Goal: Register for event/course: Register for event/course

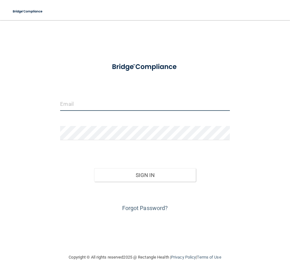
click at [135, 104] on input "email" at bounding box center [144, 104] width 169 height 14
type input "[EMAIL_ADDRESS][DOMAIN_NAME]"
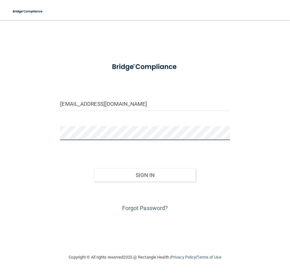
click at [94, 168] on button "Sign In" at bounding box center [145, 175] width 102 height 14
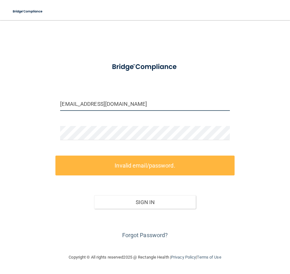
drag, startPoint x: 141, startPoint y: 108, endPoint x: 48, endPoint y: 106, distance: 92.4
click at [48, 106] on div "[EMAIL_ADDRESS][DOMAIN_NAME] Invalid email/password. You don't have permission …" at bounding box center [145, 136] width 264 height 220
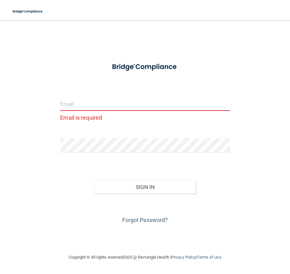
click at [66, 102] on input "email" at bounding box center [144, 104] width 169 height 14
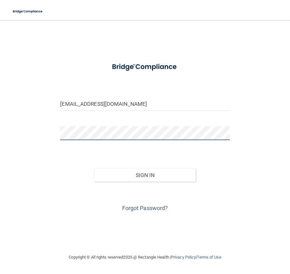
click at [52, 132] on div "[EMAIL_ADDRESS][DOMAIN_NAME] Invalid email/password. You don't have permission …" at bounding box center [145, 136] width 264 height 220
drag, startPoint x: 152, startPoint y: 104, endPoint x: 49, endPoint y: 105, distance: 102.5
click at [49, 105] on div "[EMAIL_ADDRESS][DOMAIN_NAME] Invalid email/password. You don't have permission …" at bounding box center [145, 136] width 264 height 220
click at [84, 107] on input "[EMAIL_ADDRESS][DOMAIN_NAME]" at bounding box center [144, 104] width 169 height 14
click at [106, 105] on input "[EMAIL_ADDRESS][DOMAIN_NAME]" at bounding box center [144, 104] width 169 height 14
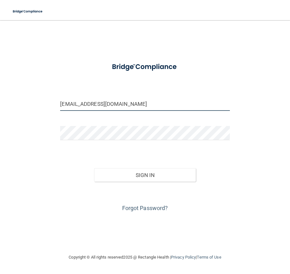
drag, startPoint x: 120, startPoint y: 105, endPoint x: 106, endPoint y: 105, distance: 13.5
click at [106, 105] on input "[EMAIL_ADDRESS][DOMAIN_NAME]" at bounding box center [144, 104] width 169 height 14
type input "[EMAIL_ADDRESS][DOMAIN_NAME]"
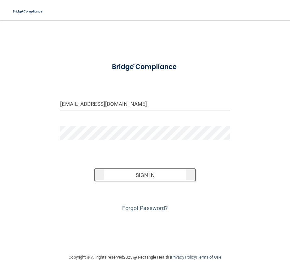
click at [131, 176] on button "Sign In" at bounding box center [145, 175] width 102 height 14
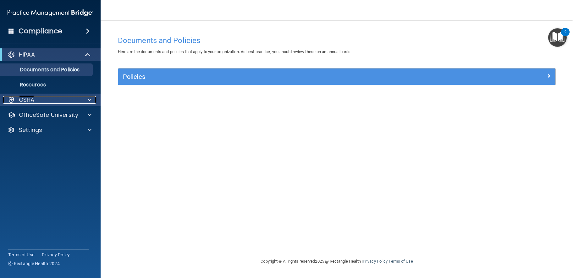
click at [36, 99] on div "OSHA" at bounding box center [42, 100] width 78 height 8
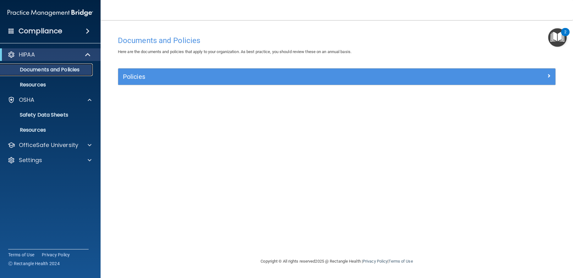
click at [49, 69] on p "Documents and Policies" at bounding box center [47, 70] width 86 height 6
click at [49, 148] on p "OfficeSafe University" at bounding box center [48, 145] width 59 height 8
click at [42, 158] on p "HIPAA Training" at bounding box center [30, 160] width 52 height 6
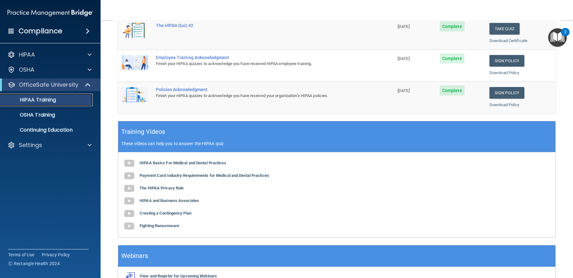
scroll to position [195, 0]
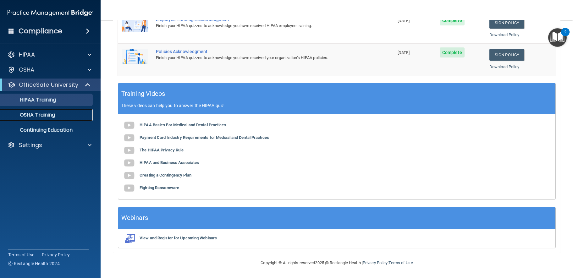
click at [31, 116] on p "OSHA Training" at bounding box center [29, 115] width 51 height 6
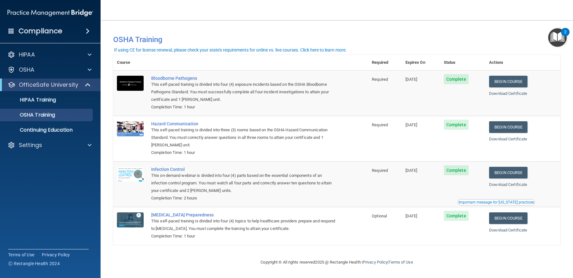
click at [61, 33] on h4 "Compliance" at bounding box center [41, 31] width 44 height 9
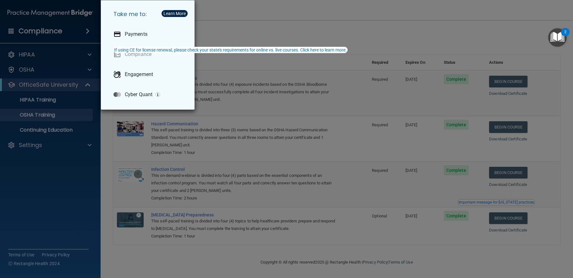
click at [42, 60] on div "Take me to: Payments Compliance Engagement Cyber Quant" at bounding box center [286, 139] width 573 height 278
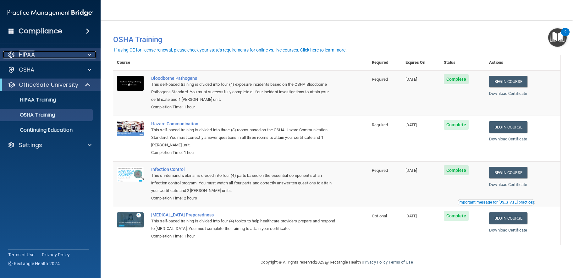
click at [88, 54] on span at bounding box center [90, 55] width 4 height 8
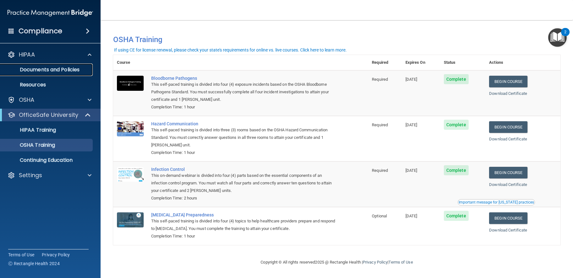
click at [41, 69] on p "Documents and Policies" at bounding box center [47, 70] width 86 height 6
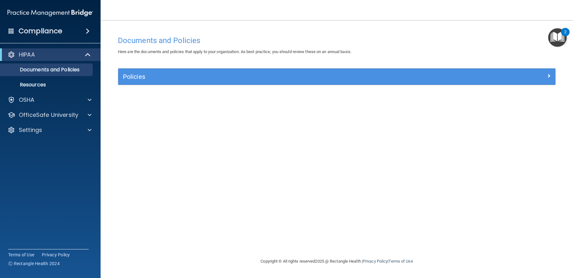
click at [43, 35] on h4 "Compliance" at bounding box center [41, 31] width 44 height 9
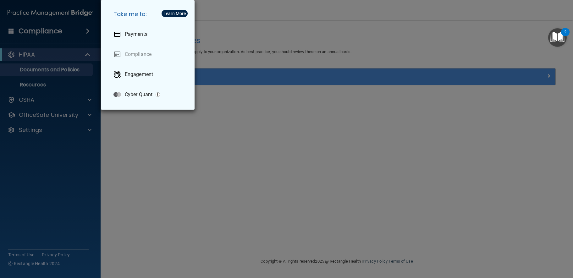
click at [116, 117] on div "Take me to: Payments Compliance Engagement Cyber Quant" at bounding box center [286, 139] width 573 height 278
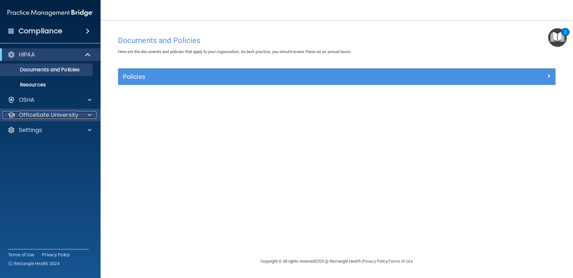
click at [45, 115] on p "OfficeSafe University" at bounding box center [48, 115] width 59 height 8
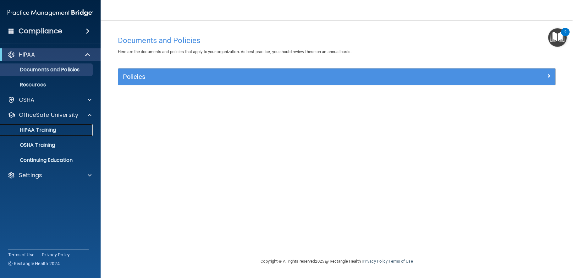
click at [45, 130] on p "HIPAA Training" at bounding box center [30, 130] width 52 height 6
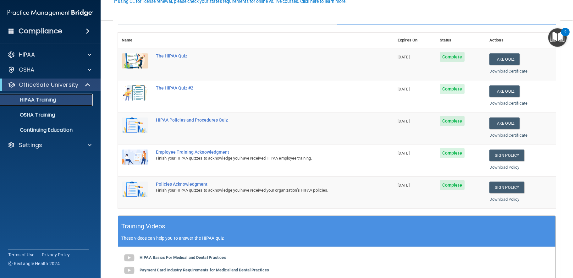
scroll to position [63, 0]
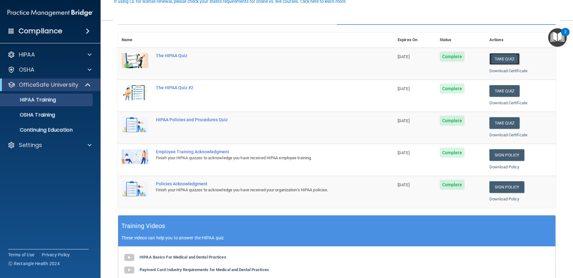
click at [289, 60] on button "Take Quiz" at bounding box center [505, 59] width 30 height 12
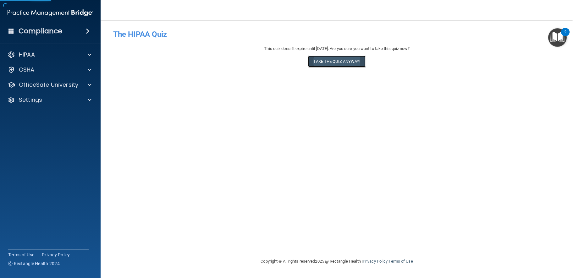
click at [289, 62] on button "Take the quiz anyway!" at bounding box center [336, 62] width 57 height 12
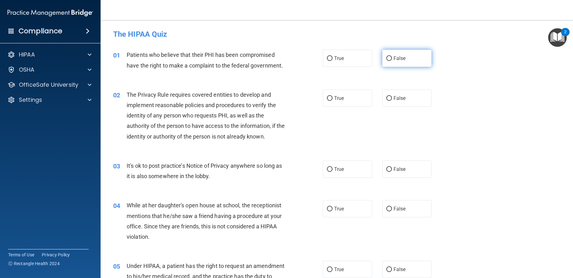
click at [289, 61] on span "False" at bounding box center [400, 58] width 12 height 6
click at [289, 61] on input "False" at bounding box center [389, 58] width 6 height 5
radio input "true"
click at [289, 95] on span "True" at bounding box center [339, 98] width 10 height 6
click at [289, 96] on input "True" at bounding box center [330, 98] width 6 height 5
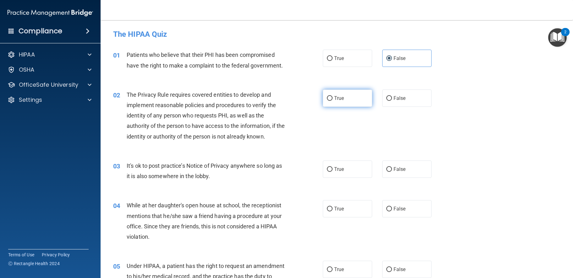
radio input "true"
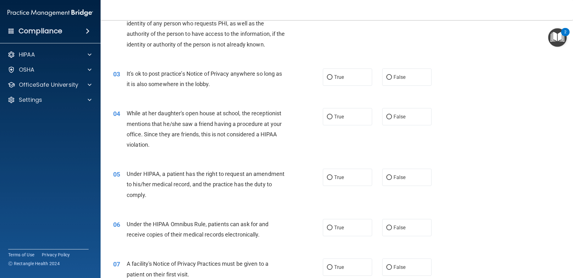
scroll to position [94, 0]
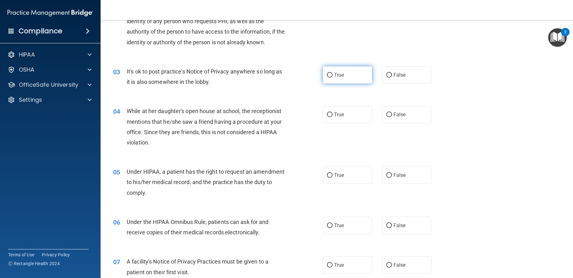
click at [289, 81] on label "True" at bounding box center [348, 74] width 50 height 17
click at [289, 78] on input "True" at bounding box center [330, 75] width 6 height 5
radio input "true"
click at [289, 113] on span "True" at bounding box center [339, 115] width 10 height 6
click at [289, 113] on input "True" at bounding box center [330, 115] width 6 height 5
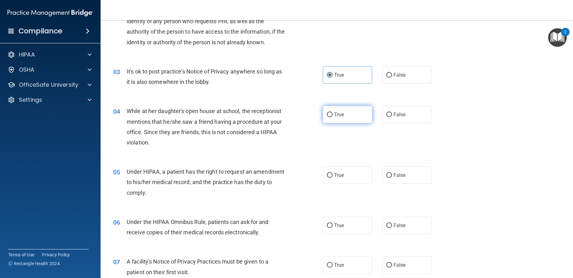
radio input "true"
drag, startPoint x: 390, startPoint y: 174, endPoint x: 391, endPoint y: 180, distance: 6.1
click at [289, 174] on label "False" at bounding box center [407, 175] width 50 height 17
click at [289, 174] on input "False" at bounding box center [389, 175] width 6 height 5
radio input "true"
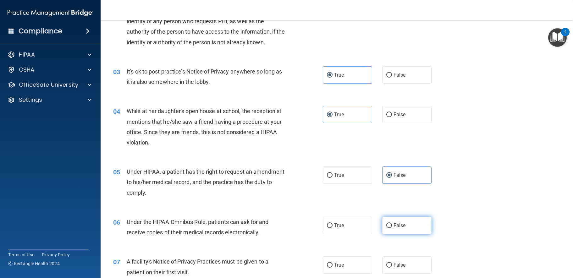
click at [289, 221] on label "False" at bounding box center [407, 225] width 50 height 17
click at [289, 224] on input "False" at bounding box center [389, 226] width 6 height 5
radio input "true"
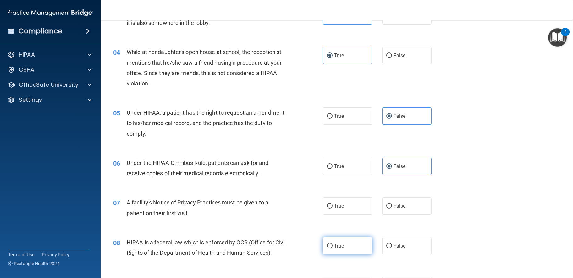
scroll to position [220, 0]
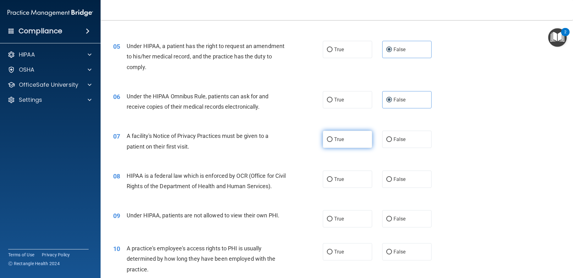
click at [289, 146] on label "True" at bounding box center [348, 139] width 50 height 17
click at [289, 142] on input "True" at bounding box center [330, 139] width 6 height 5
radio input "true"
click at [289, 180] on span "True" at bounding box center [339, 179] width 10 height 6
click at [289, 180] on input "True" at bounding box center [330, 179] width 6 height 5
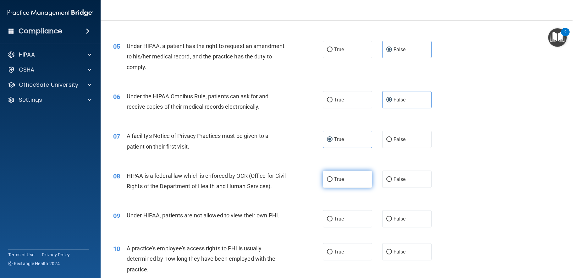
radio input "true"
click at [289, 222] on span "True" at bounding box center [339, 219] width 10 height 6
click at [289, 222] on input "True" at bounding box center [330, 219] width 6 height 5
radio input "true"
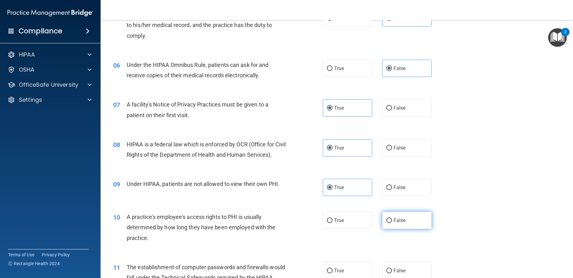
click at [289, 224] on label "False" at bounding box center [407, 220] width 50 height 17
click at [289, 223] on input "False" at bounding box center [389, 221] width 6 height 5
radio input "true"
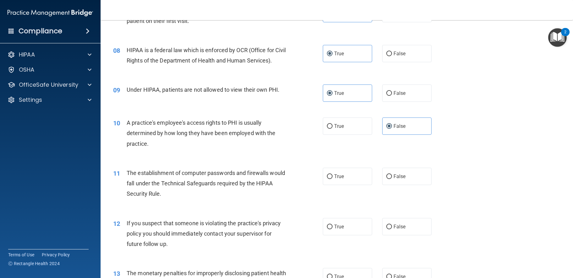
scroll to position [472, 0]
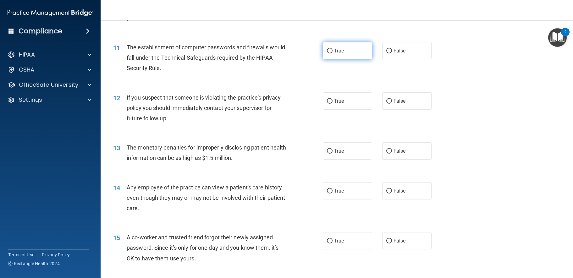
click at [289, 54] on span "True" at bounding box center [339, 51] width 10 height 6
click at [289, 53] on input "True" at bounding box center [330, 51] width 6 height 5
radio input "true"
click at [289, 103] on label "True" at bounding box center [348, 100] width 50 height 17
click at [289, 103] on input "True" at bounding box center [330, 101] width 6 height 5
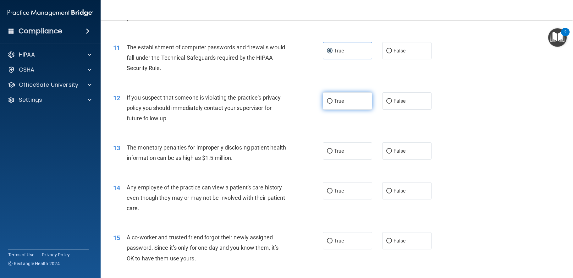
radio input "true"
click at [289, 174] on div "13 The monetary penalties for improperly disclosing patient health information …" at bounding box center [336, 155] width 457 height 40
click at [289, 154] on span "False" at bounding box center [400, 151] width 12 height 6
drag, startPoint x: 395, startPoint y: 163, endPoint x: 396, endPoint y: 204, distance: 40.6
click at [289, 200] on label "False" at bounding box center [407, 190] width 50 height 17
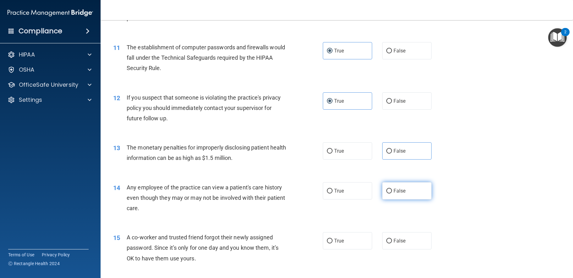
click at [289, 194] on input "False" at bounding box center [389, 191] width 6 height 5
radio input "true"
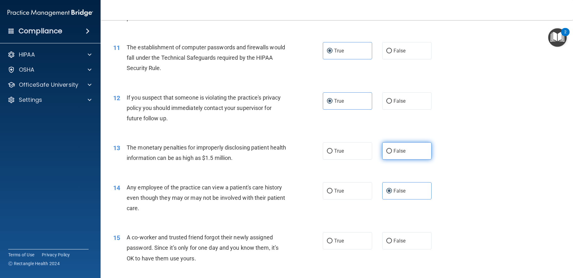
click at [289, 160] on label "False" at bounding box center [407, 150] width 50 height 17
click at [289, 154] on input "False" at bounding box center [389, 151] width 6 height 5
radio input "true"
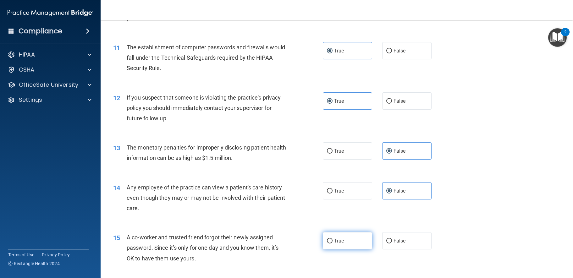
click at [289, 244] on span "True" at bounding box center [339, 241] width 10 height 6
click at [289, 244] on input "True" at bounding box center [330, 241] width 6 height 5
radio input "true"
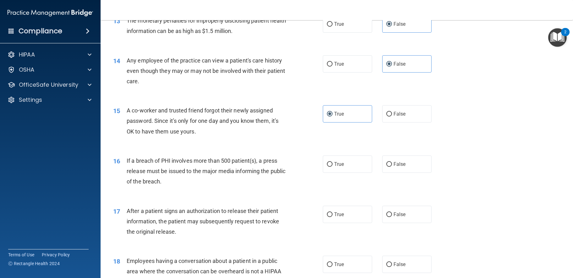
scroll to position [660, 0]
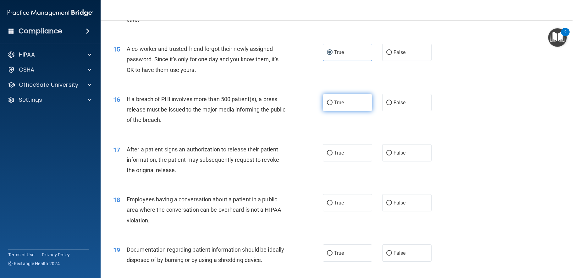
click at [289, 110] on label "True" at bounding box center [348, 102] width 50 height 17
click at [289, 105] on input "True" at bounding box center [330, 103] width 6 height 5
radio input "true"
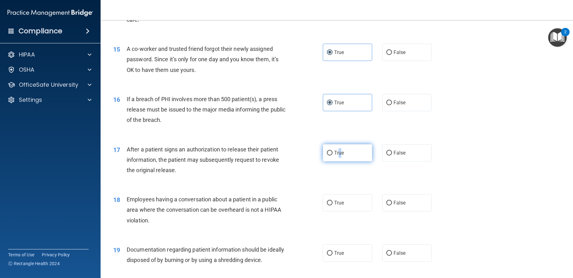
click at [289, 160] on label "True" at bounding box center [348, 152] width 50 height 17
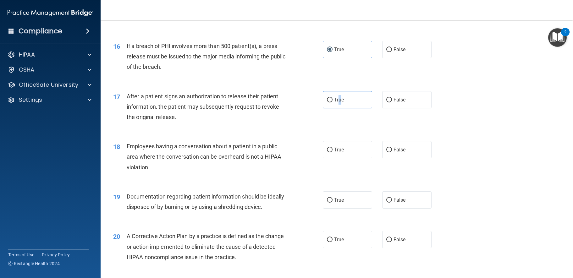
scroll to position [755, 0]
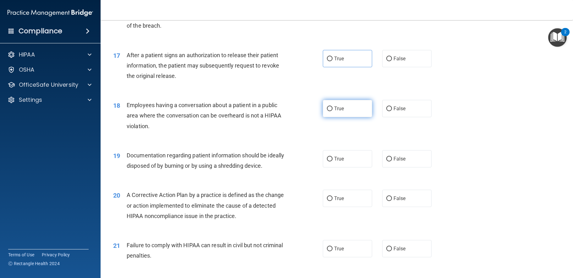
click at [289, 112] on span "True" at bounding box center [339, 109] width 10 height 6
click at [289, 111] on input "True" at bounding box center [330, 109] width 6 height 5
radio input "true"
click at [289, 67] on label "True" at bounding box center [348, 58] width 50 height 17
click at [289, 61] on input "True" at bounding box center [330, 59] width 6 height 5
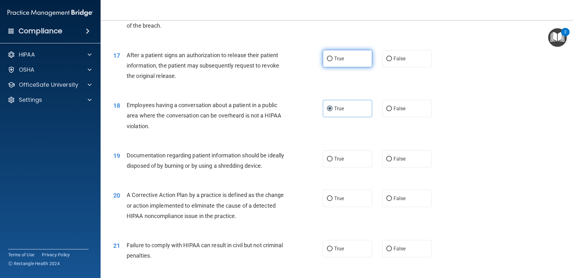
radio input "true"
click at [289, 168] on label "True" at bounding box center [348, 158] width 50 height 17
click at [289, 162] on input "True" at bounding box center [330, 159] width 6 height 5
radio input "true"
click at [289, 207] on label "True" at bounding box center [348, 198] width 50 height 17
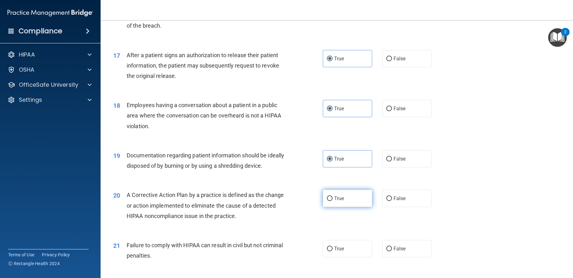
click at [289, 201] on input "True" at bounding box center [330, 198] width 6 height 5
radio input "true"
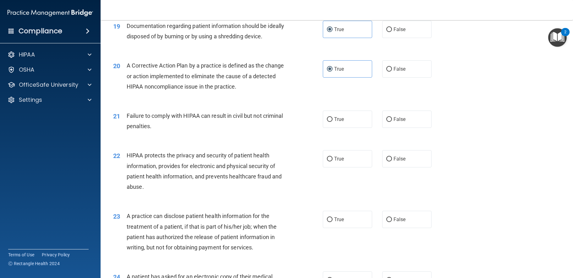
scroll to position [943, 0]
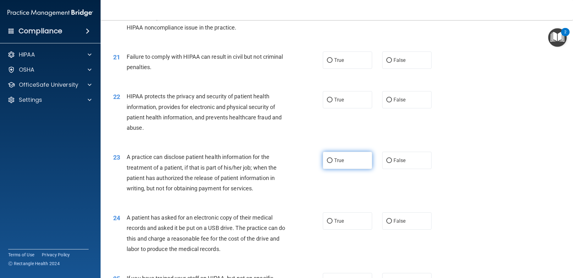
click at [289, 163] on span "True" at bounding box center [339, 161] width 10 height 6
click at [289, 163] on input "True" at bounding box center [330, 160] width 6 height 5
radio input "true"
click at [289, 103] on span "True" at bounding box center [339, 100] width 10 height 6
click at [289, 102] on input "True" at bounding box center [330, 100] width 6 height 5
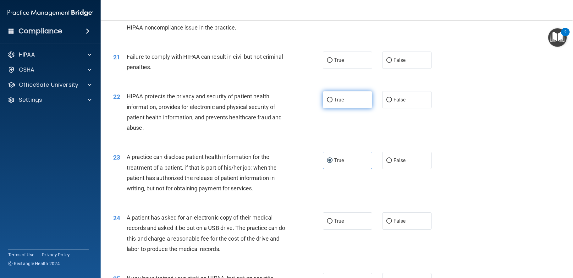
radio input "true"
click at [289, 69] on label "True" at bounding box center [348, 60] width 50 height 17
click at [289, 63] on input "True" at bounding box center [330, 60] width 6 height 5
radio input "true"
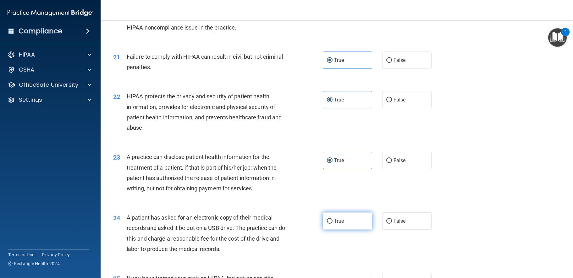
click at [289, 229] on label "True" at bounding box center [348, 221] width 50 height 17
click at [289, 224] on input "True" at bounding box center [330, 221] width 6 height 5
radio input "true"
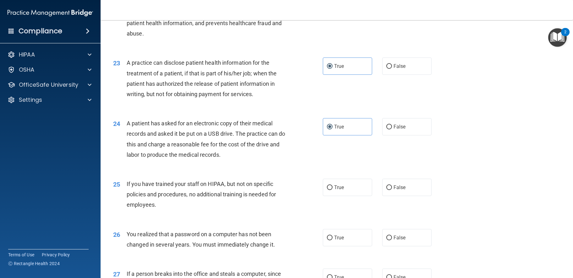
scroll to position [1100, 0]
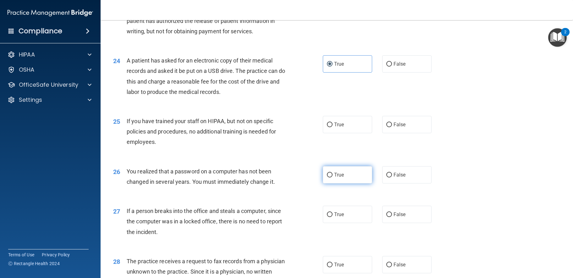
click at [289, 178] on span "True" at bounding box center [339, 175] width 10 height 6
click at [289, 178] on input "True" at bounding box center [330, 175] width 6 height 5
radio input "true"
click at [289, 128] on span "True" at bounding box center [339, 125] width 10 height 6
click at [289, 127] on input "True" at bounding box center [330, 125] width 6 height 5
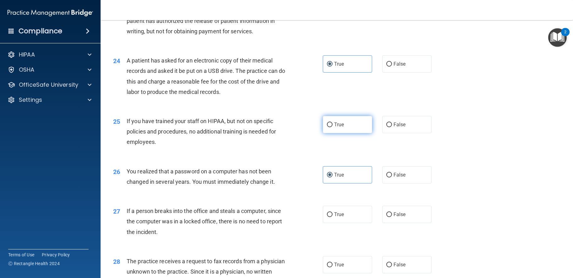
radio input "true"
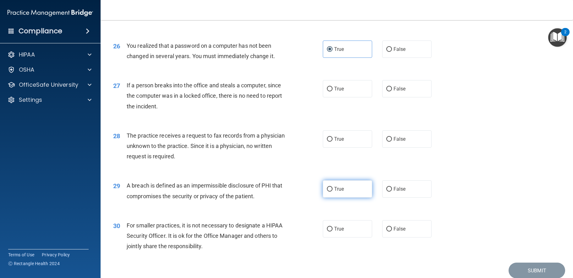
scroll to position [1262, 0]
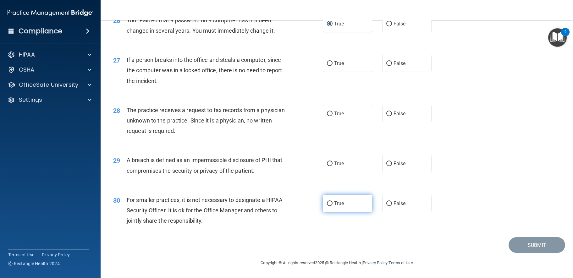
click at [289, 202] on span "True" at bounding box center [339, 204] width 10 height 6
click at [289, 202] on input "True" at bounding box center [330, 204] width 6 height 5
radio input "true"
click at [289, 159] on label "True" at bounding box center [348, 163] width 50 height 17
click at [289, 162] on input "True" at bounding box center [330, 164] width 6 height 5
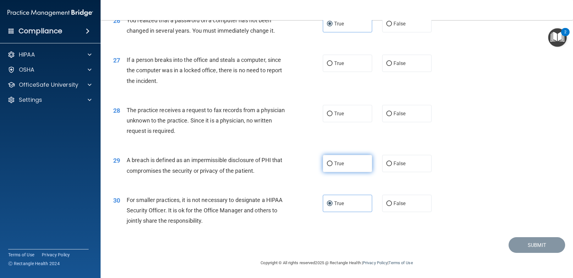
radio input "true"
click at [289, 113] on span "True" at bounding box center [339, 114] width 10 height 6
click at [289, 113] on input "True" at bounding box center [330, 114] width 6 height 5
radio input "true"
click at [289, 59] on label "True" at bounding box center [348, 63] width 50 height 17
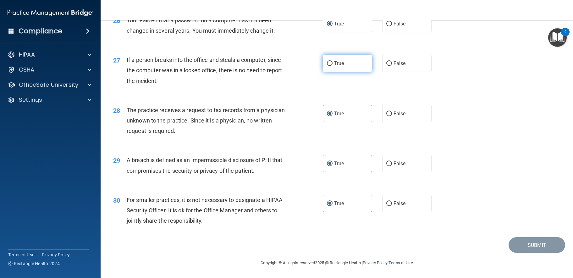
click at [289, 61] on input "True" at bounding box center [330, 63] width 6 height 5
radio input "true"
click at [289, 243] on button "Submit" at bounding box center [537, 245] width 57 height 16
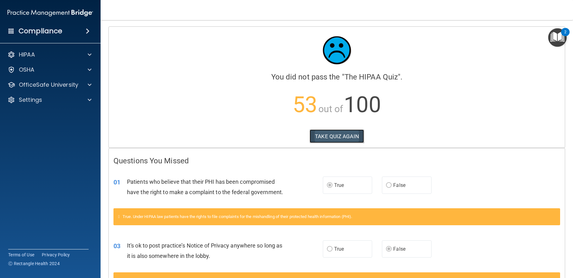
click at [289, 133] on button "TAKE QUIZ AGAIN" at bounding box center [337, 137] width 54 height 14
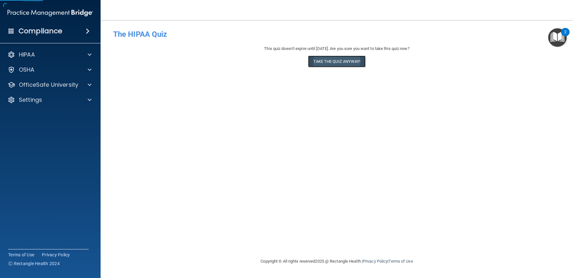
click at [289, 64] on button "Take the quiz anyway!" at bounding box center [336, 62] width 57 height 12
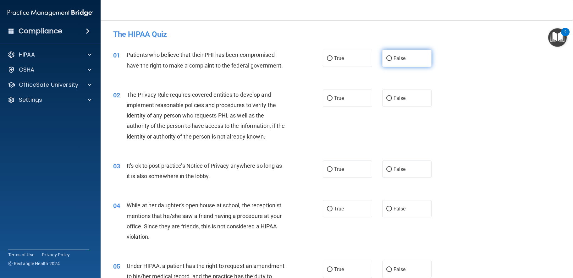
click at [289, 60] on span "False" at bounding box center [400, 58] width 12 height 6
click at [289, 60] on input "False" at bounding box center [389, 58] width 6 height 5
radio input "true"
click at [289, 169] on span "True" at bounding box center [339, 169] width 10 height 6
click at [289, 169] on input "True" at bounding box center [330, 169] width 6 height 5
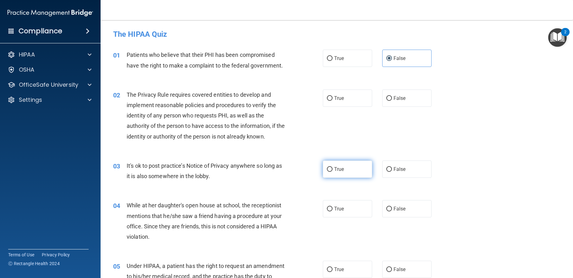
radio input "true"
click at [289, 99] on label "True" at bounding box center [348, 98] width 50 height 17
click at [289, 99] on input "True" at bounding box center [330, 98] width 6 height 5
radio input "true"
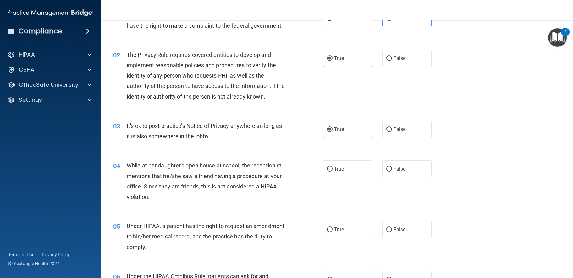
scroll to position [94, 0]
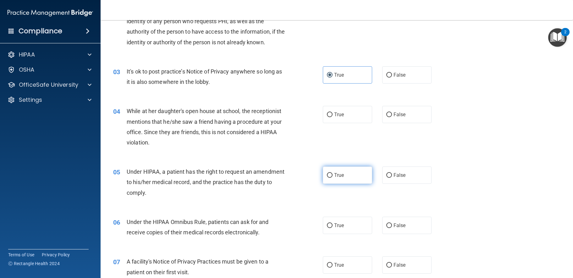
click at [289, 175] on label "True" at bounding box center [348, 175] width 50 height 17
click at [289, 175] on input "True" at bounding box center [330, 175] width 6 height 5
radio input "true"
click at [289, 119] on label "True" at bounding box center [348, 114] width 50 height 17
click at [289, 117] on input "True" at bounding box center [330, 115] width 6 height 5
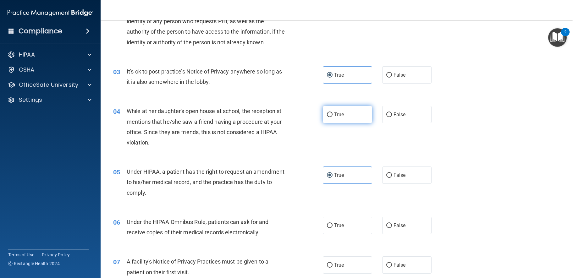
radio input "true"
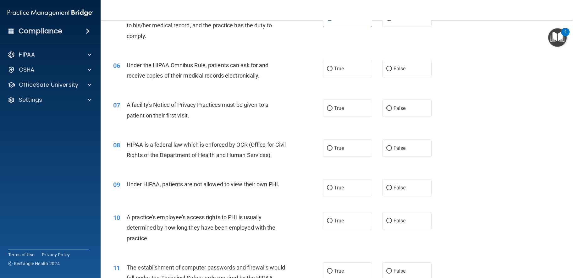
scroll to position [252, 0]
click at [289, 69] on label "False" at bounding box center [407, 68] width 50 height 17
click at [289, 69] on input "False" at bounding box center [389, 68] width 6 height 5
radio input "true"
click at [289, 112] on label "True" at bounding box center [348, 107] width 50 height 17
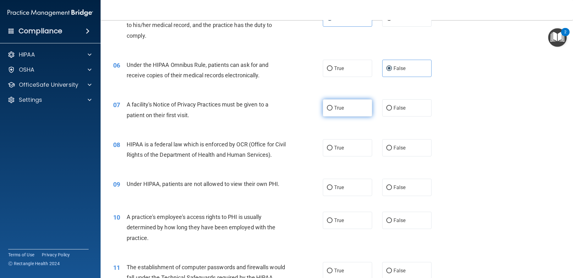
click at [289, 111] on input "True" at bounding box center [330, 108] width 6 height 5
radio input "true"
click at [289, 150] on input "True" at bounding box center [330, 148] width 6 height 5
radio input "true"
click at [289, 149] on span "False" at bounding box center [400, 148] width 12 height 6
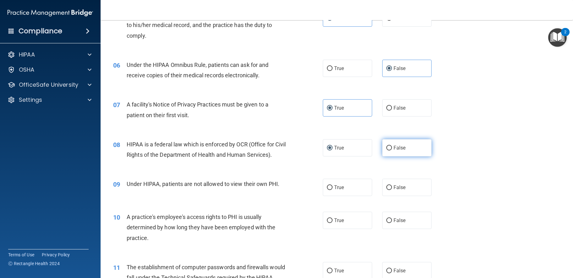
click at [289, 149] on input "False" at bounding box center [389, 148] width 6 height 5
radio input "true"
radio input "false"
click at [289, 190] on input "False" at bounding box center [389, 187] width 6 height 5
radio input "true"
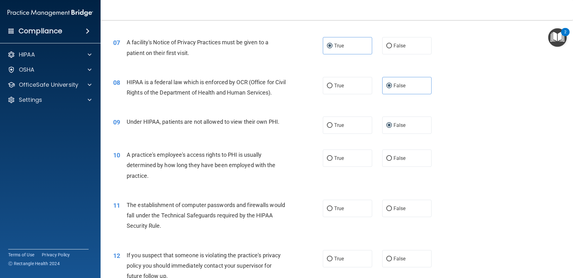
scroll to position [314, 0]
click at [289, 166] on label "True" at bounding box center [348, 157] width 50 height 17
click at [289, 160] on input "True" at bounding box center [330, 158] width 6 height 5
radio input "true"
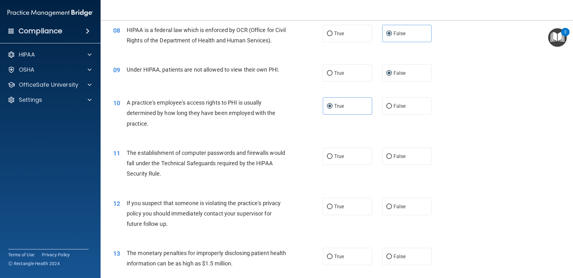
scroll to position [377, 0]
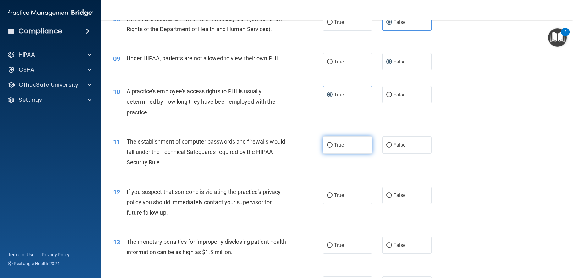
click at [289, 154] on label "True" at bounding box center [348, 144] width 50 height 17
click at [289, 148] on input "True" at bounding box center [330, 145] width 6 height 5
radio input "true"
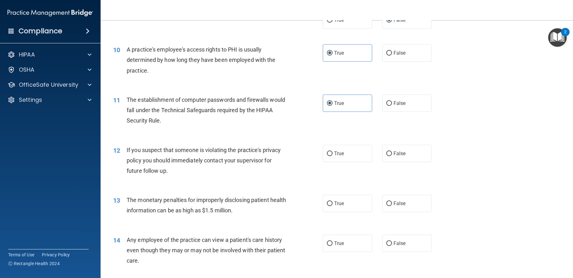
scroll to position [472, 0]
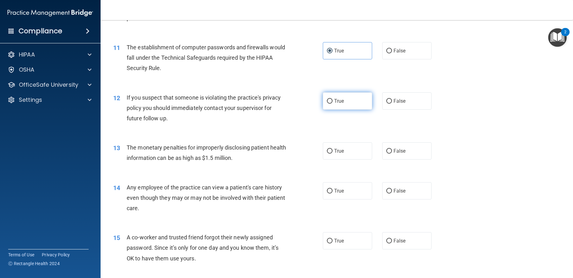
click at [289, 104] on span "True" at bounding box center [339, 101] width 10 height 6
click at [289, 104] on input "True" at bounding box center [330, 101] width 6 height 5
radio input "true"
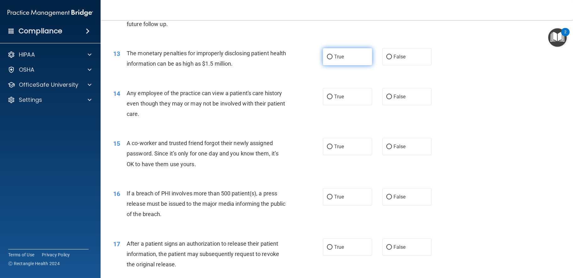
click at [289, 65] on label "True" at bounding box center [348, 56] width 50 height 17
click at [289, 59] on input "True" at bounding box center [330, 57] width 6 height 5
radio input "true"
click at [289, 105] on label "False" at bounding box center [407, 96] width 50 height 17
click at [289, 99] on input "False" at bounding box center [389, 97] width 6 height 5
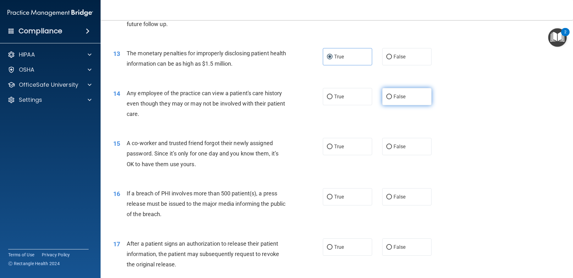
radio input "true"
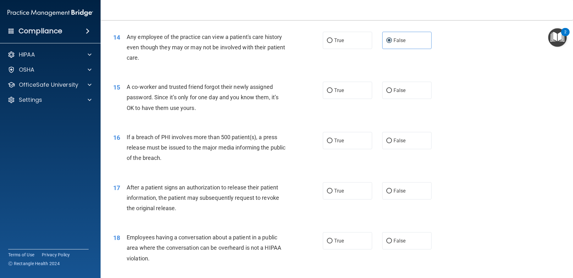
scroll to position [629, 0]
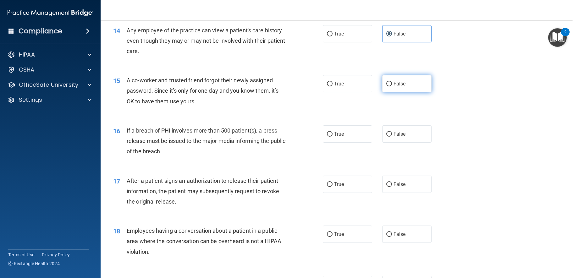
click at [289, 92] on label "False" at bounding box center [407, 83] width 50 height 17
click at [289, 86] on input "False" at bounding box center [389, 84] width 6 height 5
radio input "true"
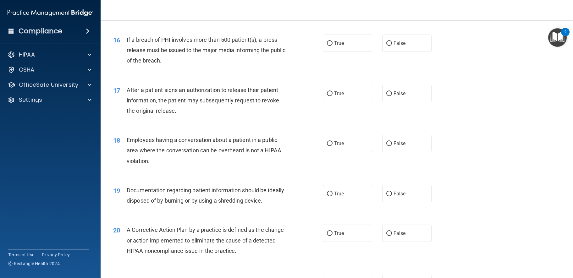
scroll to position [723, 0]
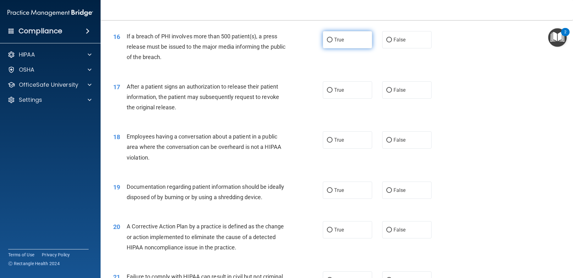
click at [289, 43] on span "True" at bounding box center [339, 40] width 10 height 6
click at [289, 42] on input "True" at bounding box center [330, 40] width 6 height 5
radio input "true"
click at [289, 99] on label "True" at bounding box center [348, 89] width 50 height 17
click at [289, 93] on input "True" at bounding box center [330, 90] width 6 height 5
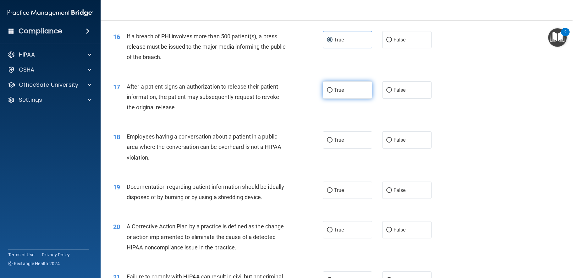
radio input "true"
click at [289, 149] on label "False" at bounding box center [407, 139] width 50 height 17
click at [289, 143] on input "False" at bounding box center [389, 140] width 6 height 5
radio input "true"
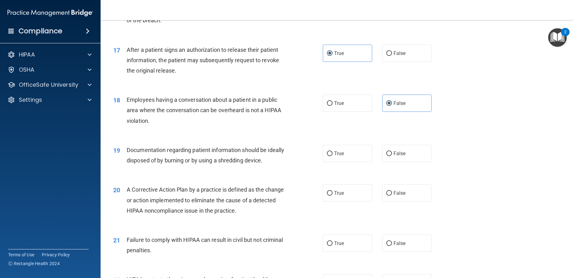
scroll to position [817, 0]
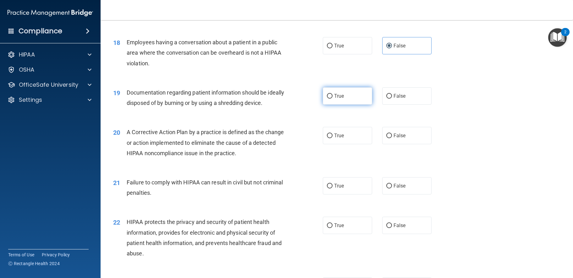
click at [289, 99] on span "True" at bounding box center [339, 96] width 10 height 6
click at [289, 99] on input "True" at bounding box center [330, 96] width 6 height 5
radio input "true"
click at [289, 189] on span "False" at bounding box center [400, 186] width 12 height 6
click at [289, 189] on input "False" at bounding box center [389, 186] width 6 height 5
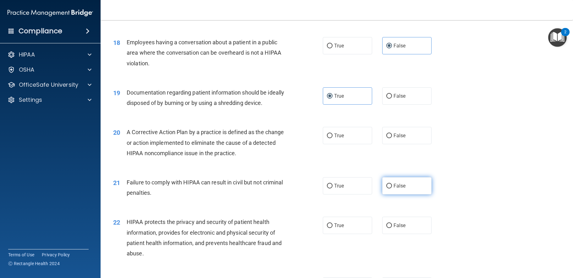
radio input "true"
click at [289, 144] on label "True" at bounding box center [348, 135] width 50 height 17
click at [289, 138] on input "True" at bounding box center [330, 136] width 6 height 5
radio input "true"
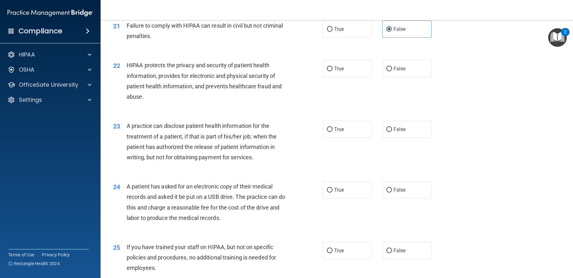
scroll to position [975, 0]
click at [289, 132] on input "False" at bounding box center [389, 129] width 6 height 5
radio input "true"
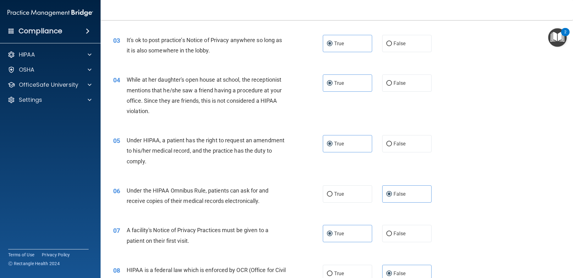
scroll to position [0, 0]
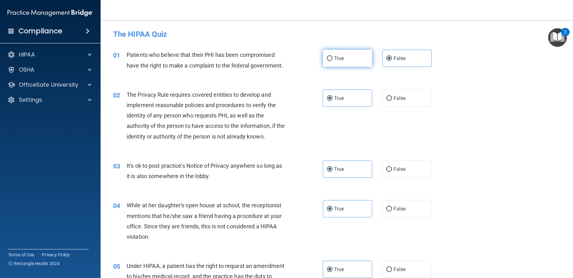
click at [289, 61] on label "True" at bounding box center [348, 58] width 50 height 17
click at [289, 61] on input "True" at bounding box center [330, 58] width 6 height 5
radio input "true"
radio input "false"
click at [289, 173] on label "False" at bounding box center [407, 169] width 50 height 17
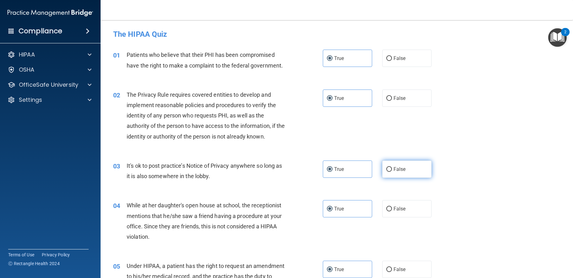
click at [289, 172] on input "False" at bounding box center [389, 169] width 6 height 5
radio input "true"
radio input "false"
click at [289, 213] on label "False" at bounding box center [407, 208] width 50 height 17
click at [289, 212] on input "False" at bounding box center [389, 209] width 6 height 5
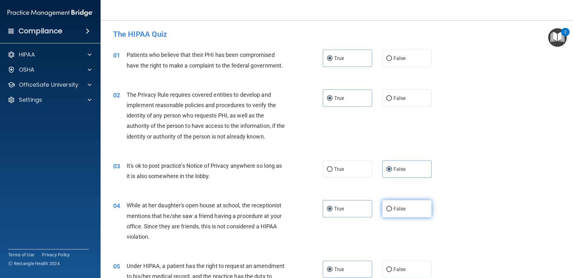
radio input "true"
radio input "false"
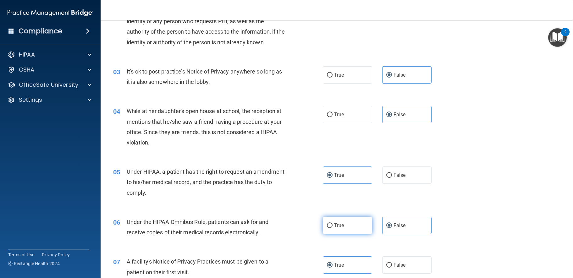
click at [289, 225] on span "True" at bounding box center [339, 226] width 10 height 6
click at [289, 225] on input "True" at bounding box center [330, 226] width 6 height 5
radio input "true"
radio input "false"
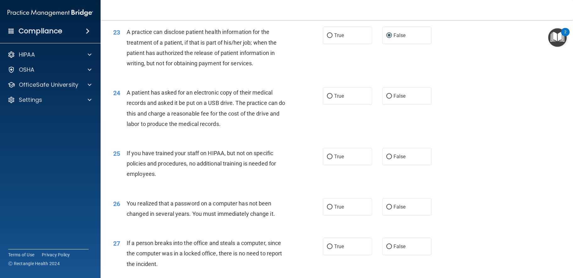
scroll to position [1069, 0]
click at [289, 165] on label "False" at bounding box center [407, 155] width 50 height 17
click at [289, 159] on input "False" at bounding box center [389, 156] width 6 height 5
radio input "true"
click at [289, 98] on span "True" at bounding box center [339, 95] width 10 height 6
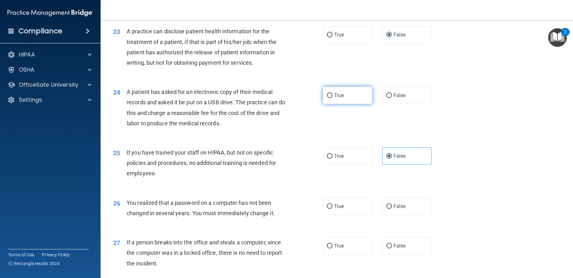
click at [289, 98] on input "True" at bounding box center [330, 95] width 6 height 5
radio input "true"
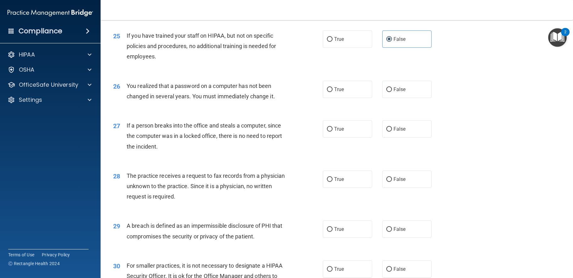
scroll to position [1195, 0]
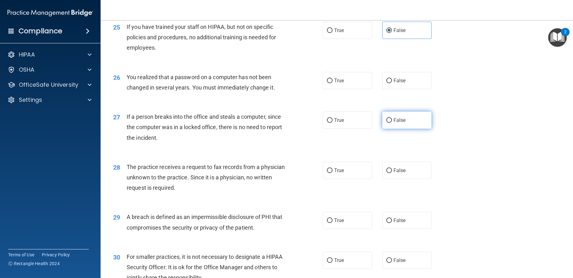
click at [289, 129] on label "False" at bounding box center [407, 120] width 50 height 17
click at [289, 123] on input "False" at bounding box center [389, 120] width 6 height 5
radio input "true"
click at [289, 89] on label "False" at bounding box center [407, 80] width 50 height 17
click at [289, 83] on input "False" at bounding box center [389, 81] width 6 height 5
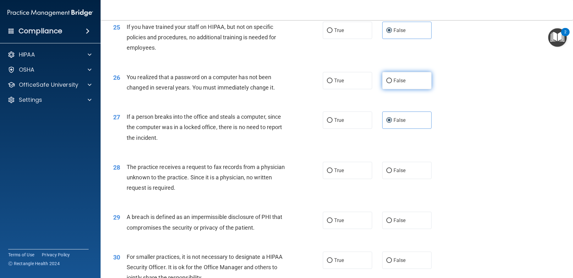
radio input "true"
click at [289, 179] on label "False" at bounding box center [407, 170] width 50 height 17
click at [289, 173] on input "False" at bounding box center [389, 171] width 6 height 5
radio input "true"
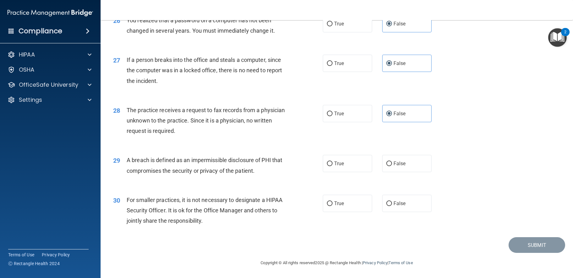
scroll to position [1262, 0]
click at [289, 164] on label "True" at bounding box center [348, 163] width 50 height 17
click at [289, 164] on input "True" at bounding box center [330, 164] width 6 height 5
radio input "true"
click at [289, 203] on div "True False" at bounding box center [382, 203] width 119 height 17
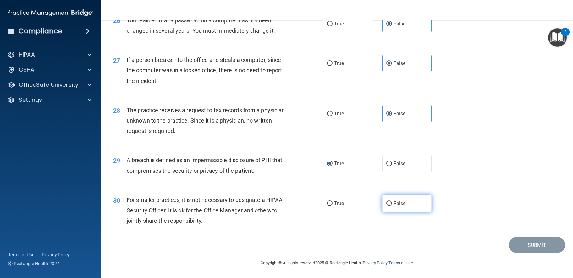
click at [289, 201] on label "False" at bounding box center [407, 203] width 50 height 17
click at [289, 202] on input "False" at bounding box center [389, 204] width 6 height 5
radio input "true"
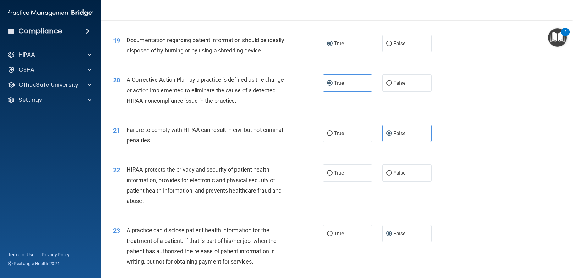
scroll to position [853, 0]
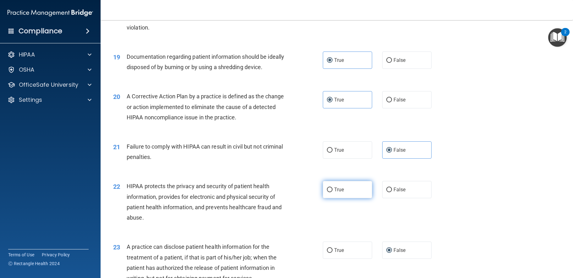
click at [289, 198] on label "True" at bounding box center [348, 189] width 50 height 17
click at [289, 192] on input "True" at bounding box center [330, 190] width 6 height 5
radio input "true"
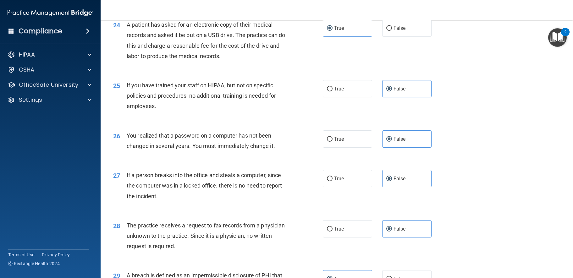
scroll to position [1262, 0]
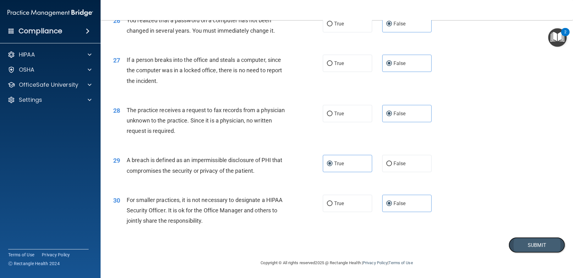
click at [289, 244] on button "Submit" at bounding box center [537, 245] width 57 height 16
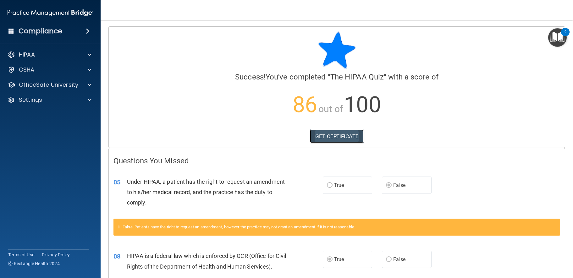
click at [289, 136] on link "GET CERTIFICATE" at bounding box center [337, 137] width 54 height 14
click at [80, 32] on div "Compliance" at bounding box center [50, 31] width 101 height 14
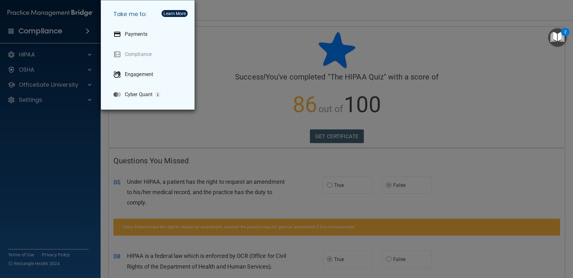
click at [52, 97] on div "Take me to: Payments Compliance Engagement Cyber Quant" at bounding box center [286, 139] width 573 height 278
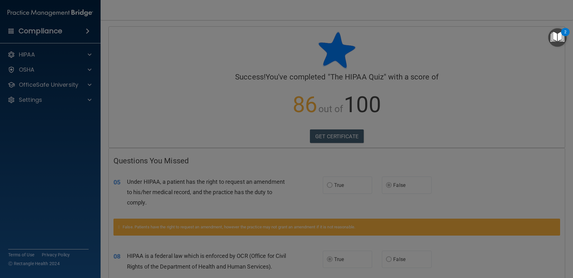
click at [52, 87] on div at bounding box center [286, 139] width 573 height 278
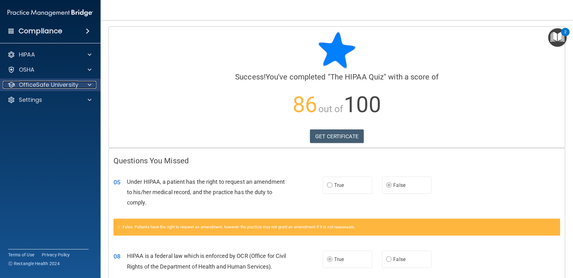
click at [53, 85] on p "OfficeSafe University" at bounding box center [48, 85] width 59 height 8
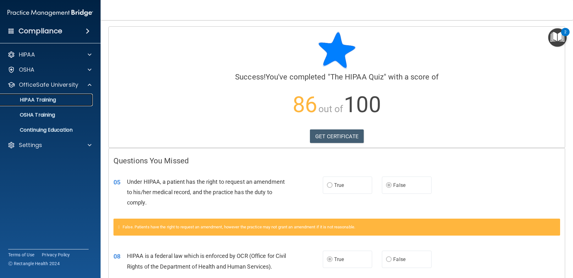
click at [52, 98] on p "HIPAA Training" at bounding box center [30, 100] width 52 height 6
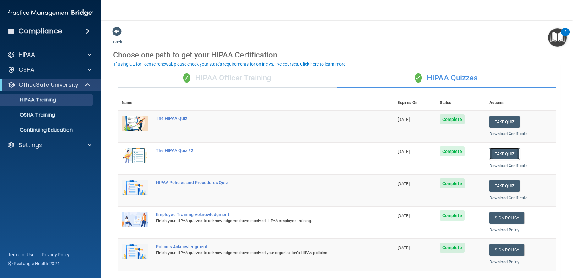
click at [289, 156] on button "Take Quiz" at bounding box center [505, 154] width 30 height 12
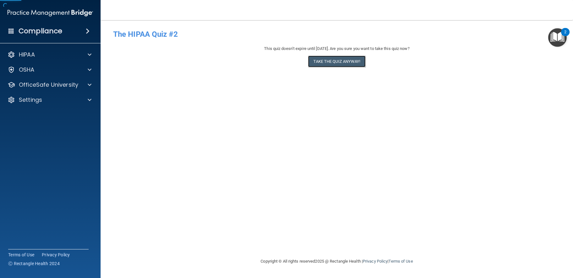
click at [289, 65] on button "Take the quiz anyway!" at bounding box center [336, 62] width 57 height 12
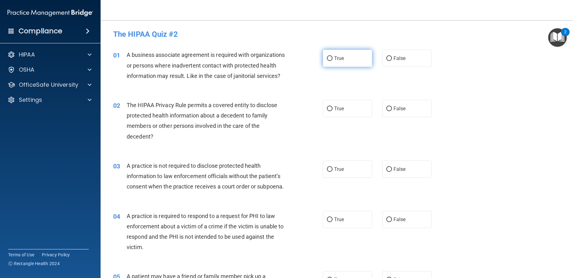
click at [289, 60] on label "True" at bounding box center [348, 58] width 50 height 17
click at [289, 60] on input "True" at bounding box center [330, 58] width 6 height 5
radio input "true"
click at [289, 117] on label "True" at bounding box center [348, 108] width 50 height 17
click at [289, 111] on input "True" at bounding box center [330, 109] width 6 height 5
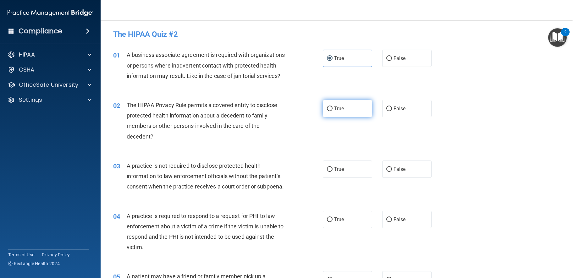
radio input "true"
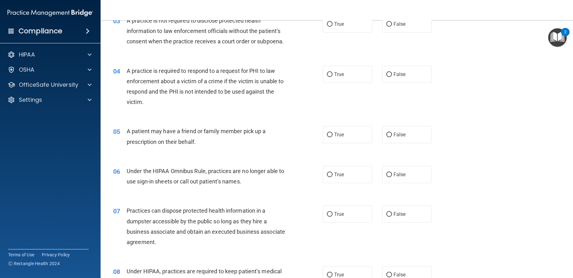
scroll to position [157, 0]
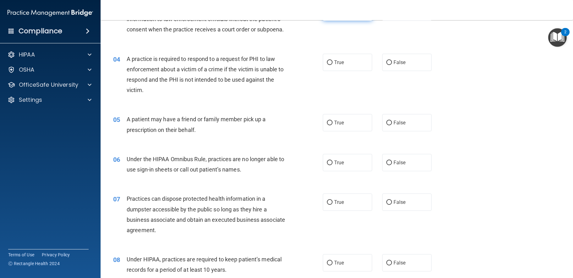
click at [289, 15] on span "True" at bounding box center [339, 12] width 10 height 6
click at [289, 15] on input "True" at bounding box center [330, 12] width 6 height 5
radio input "true"
click at [289, 65] on span "True" at bounding box center [339, 62] width 10 height 6
click at [289, 65] on input "True" at bounding box center [330, 62] width 6 height 5
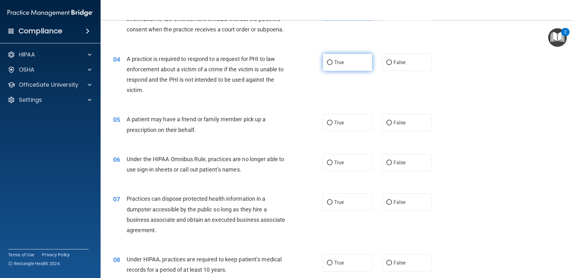
radio input "true"
click at [289, 131] on label "True" at bounding box center [348, 122] width 50 height 17
click at [289, 125] on input "True" at bounding box center [330, 123] width 6 height 5
radio input "true"
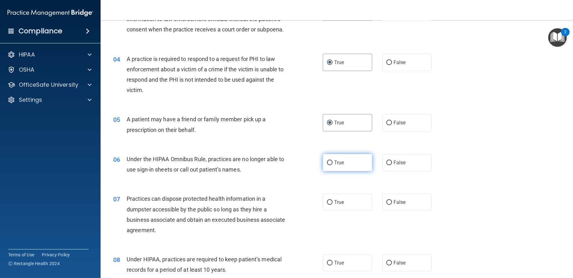
click at [289, 171] on label "True" at bounding box center [348, 162] width 50 height 17
click at [289, 165] on input "True" at bounding box center [330, 163] width 6 height 5
radio input "true"
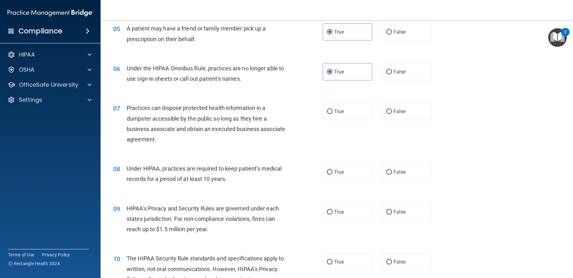
scroll to position [252, 0]
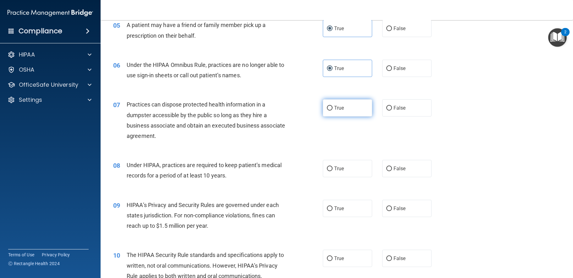
click at [289, 111] on span "True" at bounding box center [339, 108] width 10 height 6
click at [289, 111] on input "True" at bounding box center [330, 108] width 6 height 5
radio input "true"
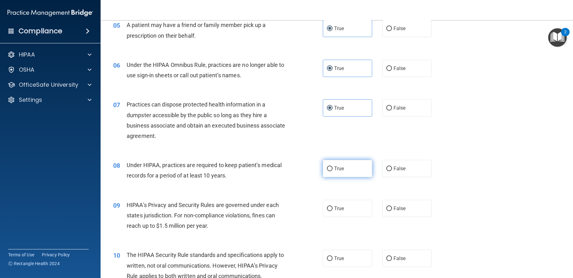
click at [289, 177] on label "True" at bounding box center [348, 168] width 50 height 17
click at [289, 171] on input "True" at bounding box center [330, 169] width 6 height 5
radio input "true"
click at [289, 217] on label "True" at bounding box center [348, 208] width 50 height 17
click at [289, 211] on input "True" at bounding box center [330, 209] width 6 height 5
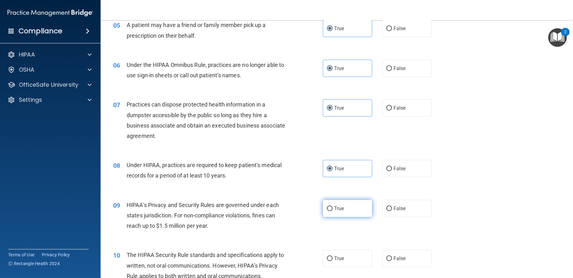
radio input "true"
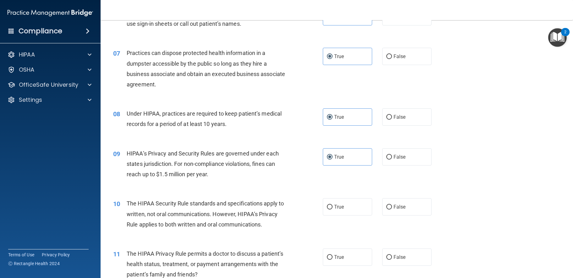
scroll to position [377, 0]
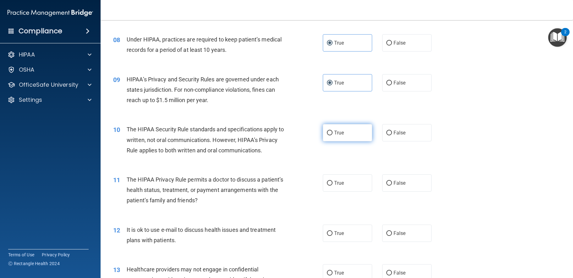
click at [289, 136] on span "True" at bounding box center [339, 133] width 10 height 6
click at [289, 136] on input "True" at bounding box center [330, 133] width 6 height 5
radio input "true"
click at [289, 186] on span "True" at bounding box center [339, 183] width 10 height 6
click at [289, 186] on input "True" at bounding box center [330, 183] width 6 height 5
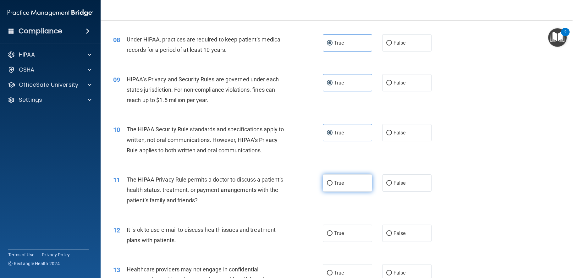
radio input "true"
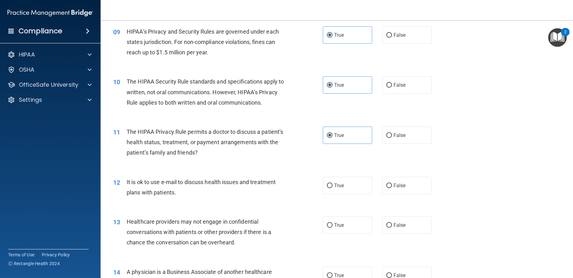
scroll to position [503, 0]
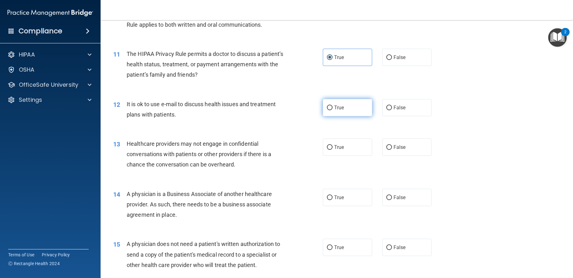
click at [289, 116] on label "True" at bounding box center [348, 107] width 50 height 17
click at [289, 110] on input "True" at bounding box center [330, 108] width 6 height 5
radio input "true"
click at [289, 156] on label "True" at bounding box center [348, 147] width 50 height 17
click at [289, 150] on input "True" at bounding box center [330, 147] width 6 height 5
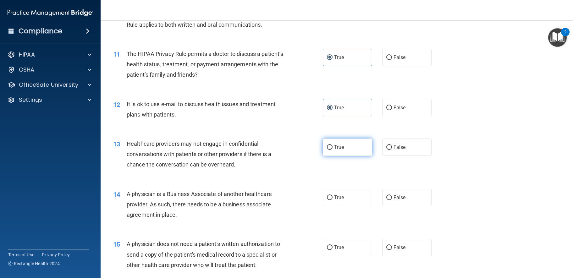
radio input "true"
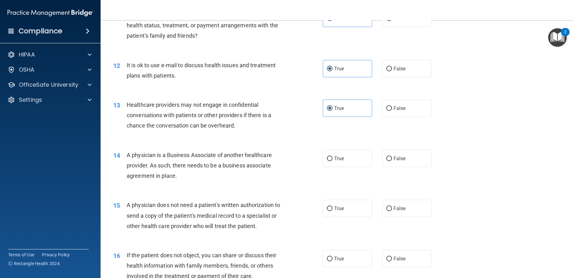
scroll to position [597, 0]
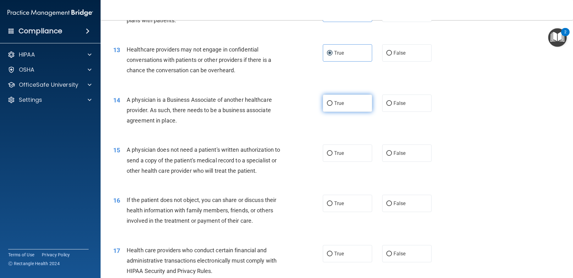
click at [289, 112] on label "True" at bounding box center [348, 103] width 50 height 17
click at [289, 106] on input "True" at bounding box center [330, 103] width 6 height 5
radio input "true"
click at [289, 156] on span "True" at bounding box center [339, 153] width 10 height 6
click at [289, 156] on input "True" at bounding box center [330, 153] width 6 height 5
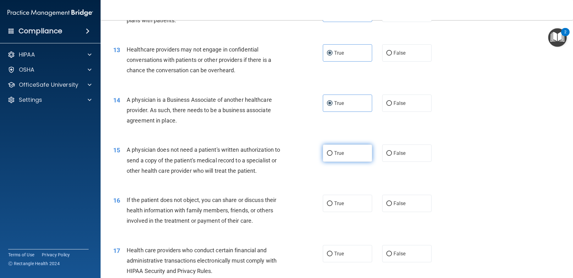
radio input "true"
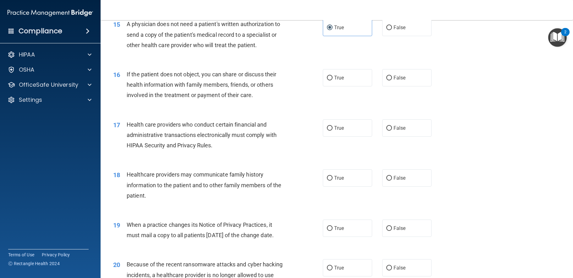
click at [289, 136] on div "17 Health care providers who conduct certain financial and administrative trans…" at bounding box center [336, 137] width 457 height 50
click at [289, 131] on span "True" at bounding box center [339, 128] width 10 height 6
click at [289, 131] on input "True" at bounding box center [330, 128] width 6 height 5
radio input "true"
click at [289, 81] on span "True" at bounding box center [339, 78] width 10 height 6
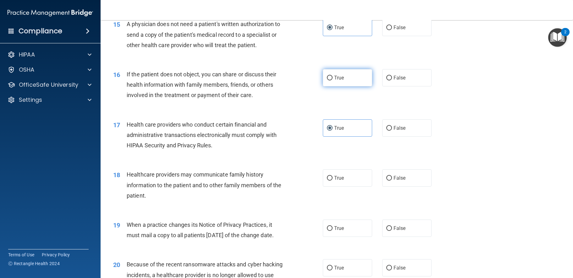
click at [289, 80] on input "True" at bounding box center [330, 78] width 6 height 5
radio input "true"
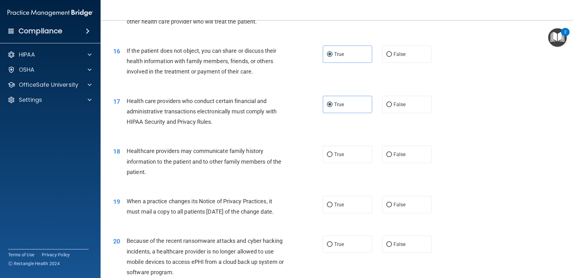
scroll to position [849, 0]
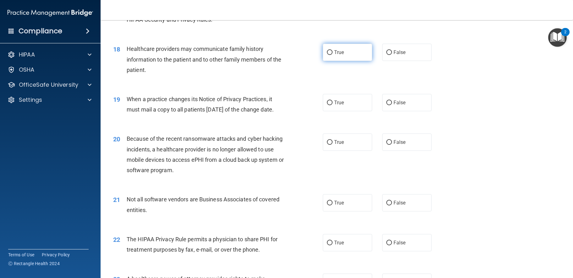
click at [289, 61] on label "True" at bounding box center [348, 52] width 50 height 17
click at [289, 55] on input "True" at bounding box center [330, 52] width 6 height 5
radio input "true"
click at [289, 106] on span "True" at bounding box center [339, 103] width 10 height 6
click at [289, 105] on input "True" at bounding box center [330, 103] width 6 height 5
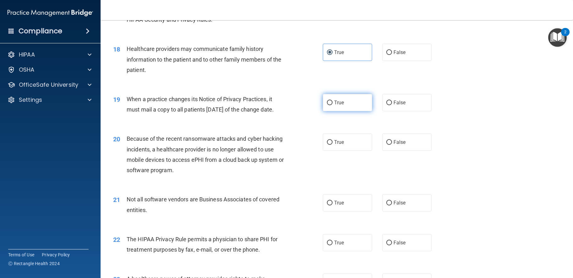
radio input "true"
click at [289, 151] on label "True" at bounding box center [348, 142] width 50 height 17
click at [289, 145] on input "True" at bounding box center [330, 142] width 6 height 5
radio input "true"
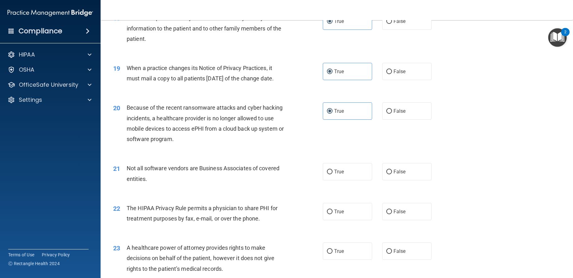
scroll to position [943, 0]
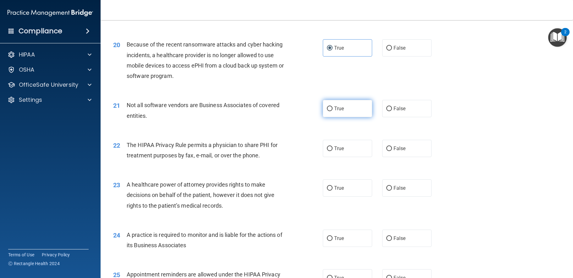
click at [289, 117] on label "True" at bounding box center [348, 108] width 50 height 17
click at [289, 111] on input "True" at bounding box center [330, 109] width 6 height 5
radio input "true"
click at [289, 172] on div "22 The HIPAA Privacy Rule permits a physician to share PHI for treatment purpos…" at bounding box center [336, 152] width 457 height 40
click at [289, 157] on label "True" at bounding box center [348, 148] width 50 height 17
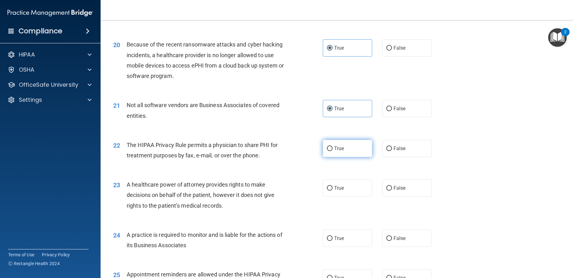
click at [289, 151] on input "True" at bounding box center [330, 149] width 6 height 5
radio input "true"
click at [289, 197] on label "True" at bounding box center [348, 188] width 50 height 17
click at [289, 191] on input "True" at bounding box center [330, 188] width 6 height 5
radio input "true"
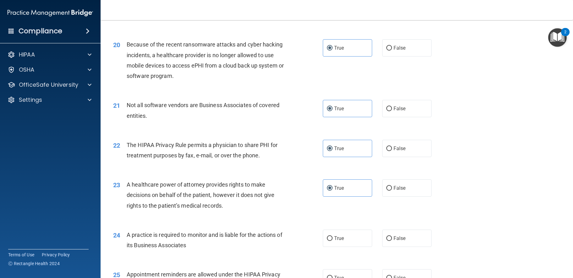
scroll to position [1069, 0]
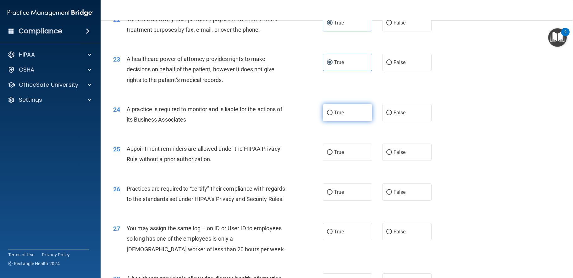
click at [289, 121] on label "True" at bounding box center [348, 112] width 50 height 17
click at [289, 115] on input "True" at bounding box center [330, 113] width 6 height 5
radio input "true"
click at [289, 161] on label "True" at bounding box center [348, 152] width 50 height 17
click at [289, 155] on input "True" at bounding box center [330, 152] width 6 height 5
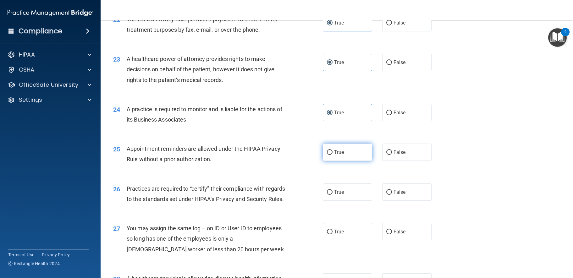
radio input "true"
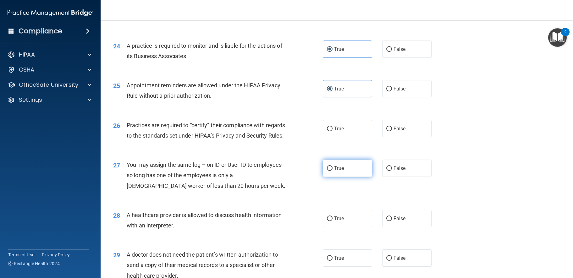
scroll to position [1195, 0]
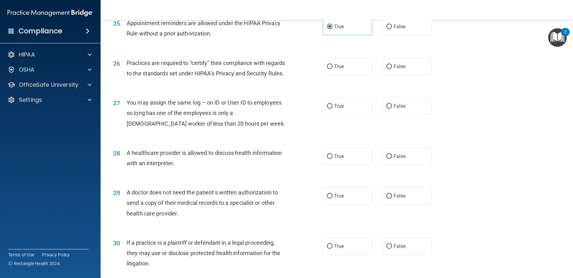
click at [289, 90] on div "26 Practices are required to “certify” their compliance with regards to the sta…" at bounding box center [336, 70] width 457 height 40
click at [289, 75] on label "True" at bounding box center [348, 66] width 50 height 17
click at [289, 69] on input "True" at bounding box center [330, 66] width 6 height 5
radio input "true"
click at [289, 109] on span "True" at bounding box center [339, 106] width 10 height 6
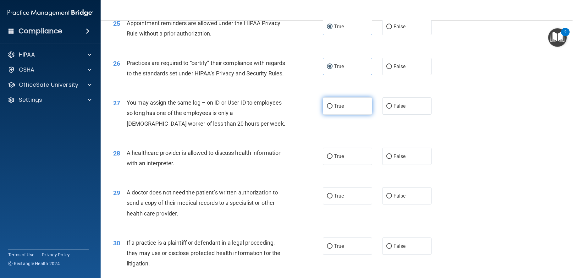
click at [289, 109] on input "True" at bounding box center [330, 106] width 6 height 5
radio input "true"
click at [289, 165] on label "True" at bounding box center [348, 156] width 50 height 17
click at [289, 159] on input "True" at bounding box center [330, 156] width 6 height 5
radio input "true"
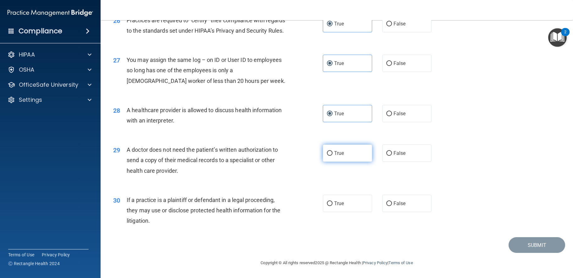
scroll to position [1258, 0]
click at [289, 162] on label "True" at bounding box center [348, 153] width 50 height 17
click at [289, 156] on input "True" at bounding box center [330, 153] width 6 height 5
radio input "true"
click at [289, 207] on span "True" at bounding box center [339, 204] width 10 height 6
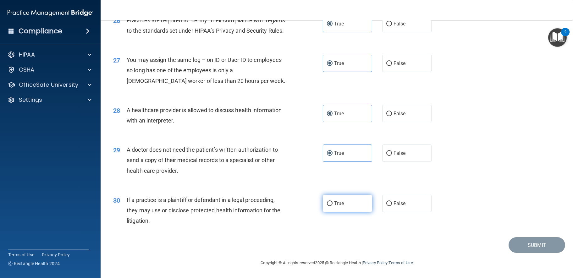
click at [289, 206] on input "True" at bounding box center [330, 204] width 6 height 5
radio input "true"
click at [289, 253] on button "Submit" at bounding box center [537, 245] width 57 height 16
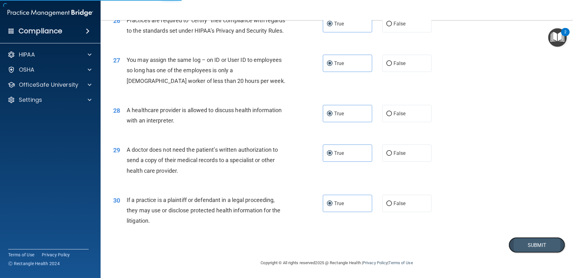
click at [289, 253] on button "Submit" at bounding box center [537, 245] width 57 height 16
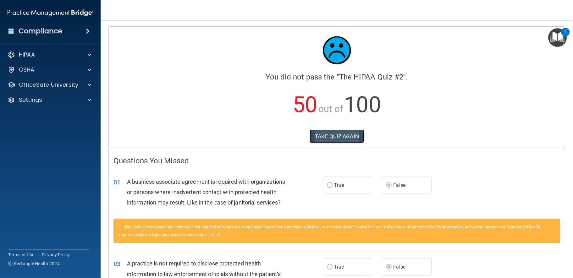
click at [289, 136] on button "TAKE QUIZ AGAIN" at bounding box center [337, 137] width 54 height 14
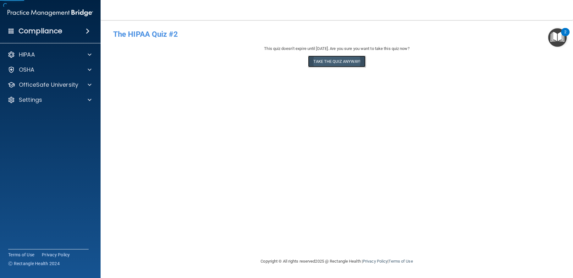
click at [289, 64] on button "Take the quiz anyway!" at bounding box center [336, 62] width 57 height 12
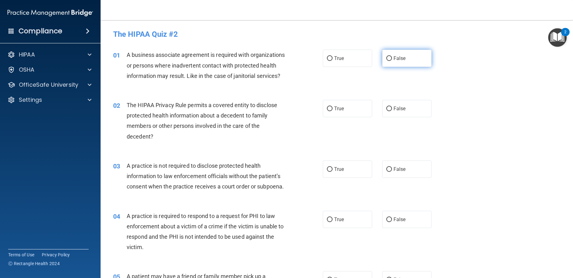
click at [289, 62] on label "False" at bounding box center [407, 58] width 50 height 17
click at [289, 61] on input "False" at bounding box center [389, 58] width 6 height 5
radio input "true"
click at [289, 111] on input "True" at bounding box center [330, 109] width 6 height 5
radio input "true"
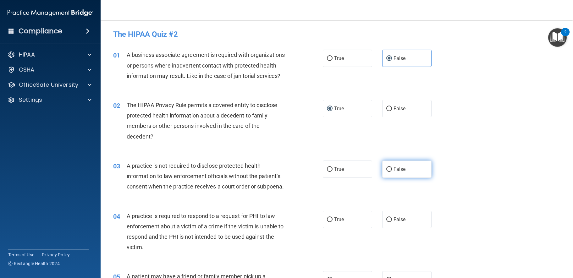
click at [289, 178] on label "False" at bounding box center [407, 169] width 50 height 17
click at [289, 172] on input "False" at bounding box center [389, 169] width 6 height 5
radio input "true"
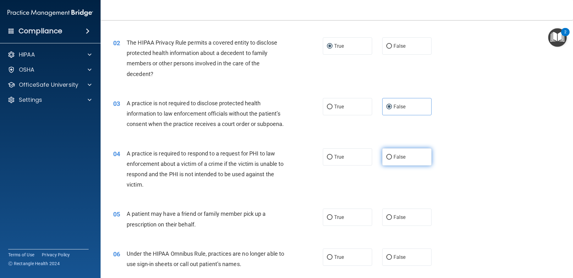
scroll to position [63, 0]
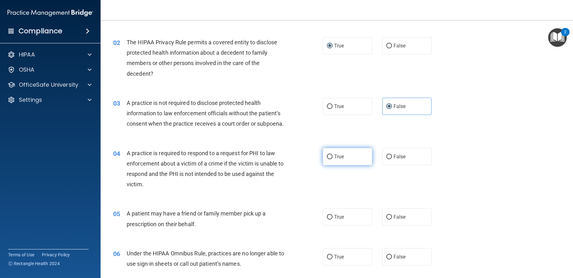
click at [289, 159] on input "True" at bounding box center [330, 157] width 6 height 5
radio input "true"
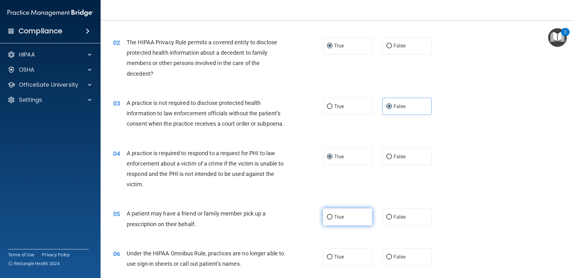
click at [289, 220] on span "True" at bounding box center [339, 217] width 10 height 6
click at [289, 220] on input "True" at bounding box center [330, 217] width 6 height 5
radio input "true"
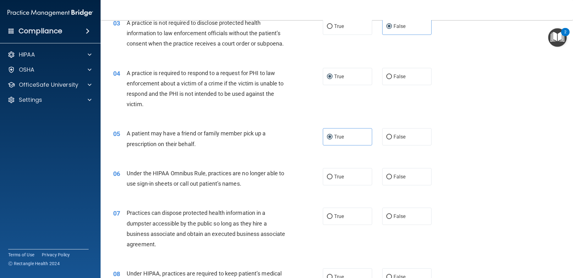
scroll to position [157, 0]
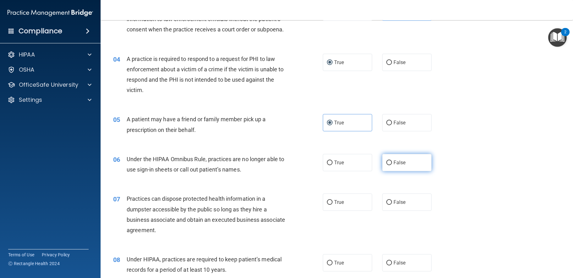
click at [289, 165] on input "False" at bounding box center [389, 163] width 6 height 5
radio input "true"
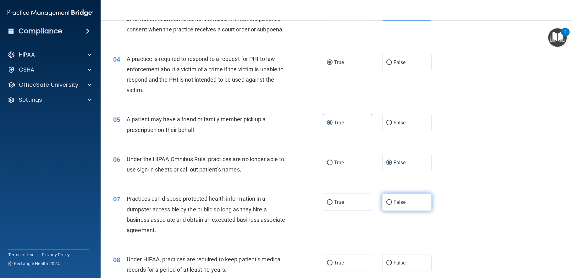
click at [289, 205] on span "False" at bounding box center [400, 202] width 12 height 6
click at [289, 205] on input "False" at bounding box center [389, 202] width 6 height 5
radio input "true"
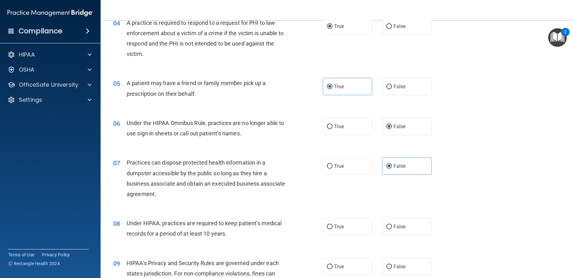
scroll to position [252, 0]
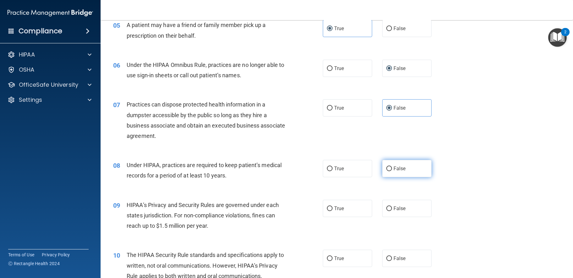
click at [289, 172] on span "False" at bounding box center [400, 169] width 12 height 6
click at [289, 171] on input "False" at bounding box center [389, 169] width 6 height 5
radio input "true"
click at [289, 212] on span "False" at bounding box center [400, 209] width 12 height 6
click at [289, 211] on input "False" at bounding box center [389, 209] width 6 height 5
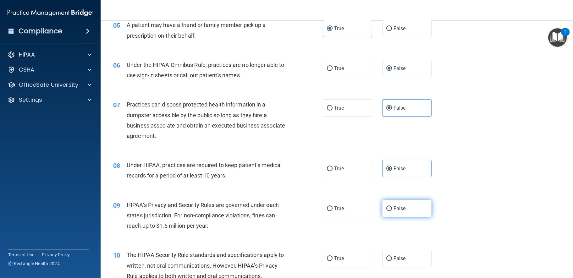
radio input "true"
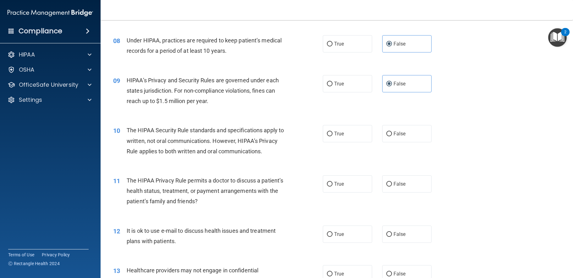
scroll to position [377, 0]
click at [289, 136] on span "True" at bounding box center [339, 133] width 10 height 6
click at [289, 136] on input "True" at bounding box center [330, 133] width 6 height 5
radio input "true"
click at [289, 192] on label "True" at bounding box center [348, 182] width 50 height 17
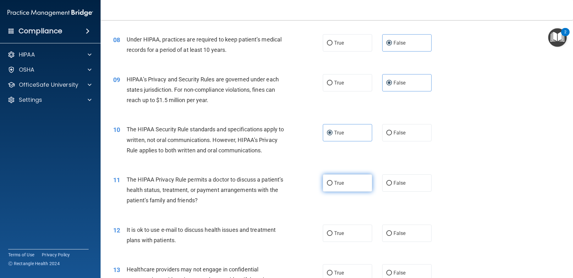
click at [289, 186] on input "True" at bounding box center [330, 183] width 6 height 5
radio input "true"
click at [289, 236] on span "True" at bounding box center [339, 233] width 10 height 6
click at [289, 236] on input "True" at bounding box center [330, 233] width 6 height 5
radio input "true"
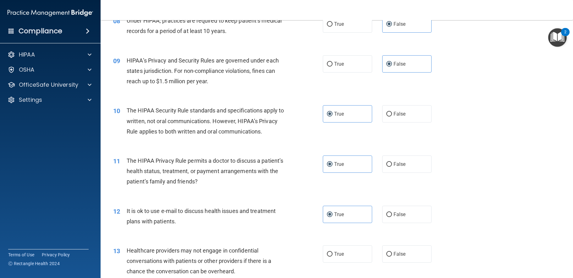
scroll to position [472, 0]
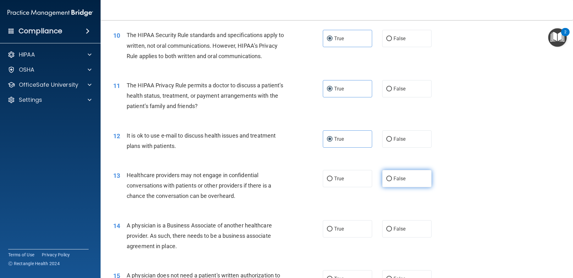
click at [289, 187] on label "False" at bounding box center [407, 178] width 50 height 17
click at [289, 181] on input "False" at bounding box center [389, 179] width 6 height 5
radio input "true"
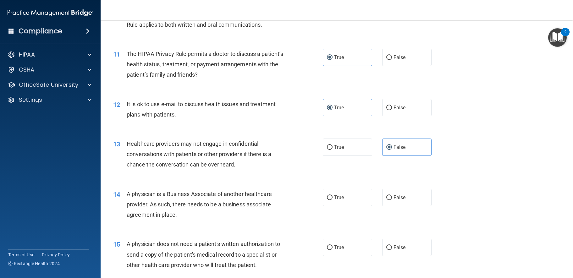
scroll to position [534, 0]
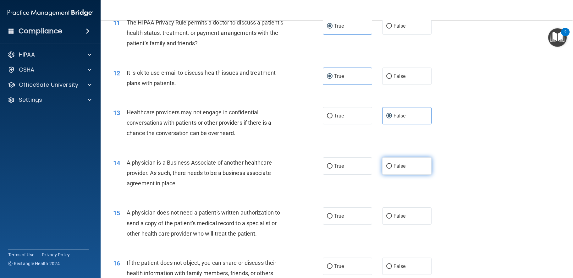
click at [289, 169] on span "False" at bounding box center [400, 166] width 12 height 6
click at [289, 169] on input "False" at bounding box center [389, 166] width 6 height 5
radio input "true"
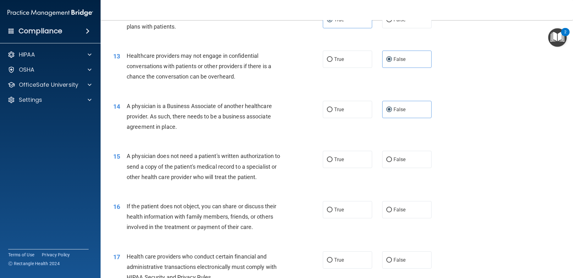
scroll to position [597, 0]
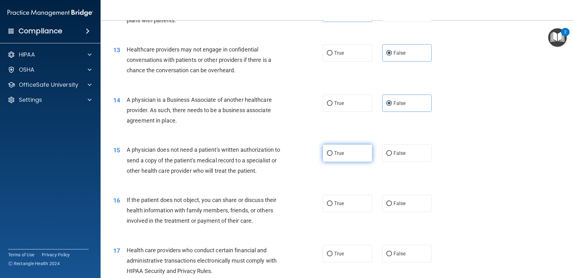
click at [289, 162] on label "True" at bounding box center [348, 153] width 50 height 17
click at [289, 156] on input "True" at bounding box center [330, 153] width 6 height 5
radio input "true"
click at [289, 207] on span "True" at bounding box center [339, 204] width 10 height 6
click at [289, 206] on input "True" at bounding box center [330, 204] width 6 height 5
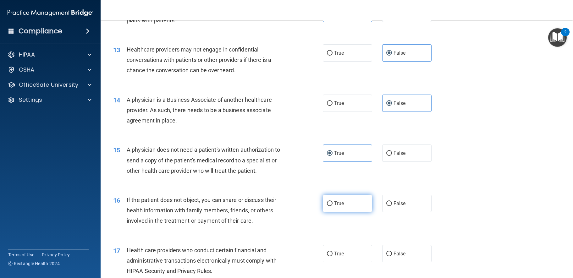
radio input "true"
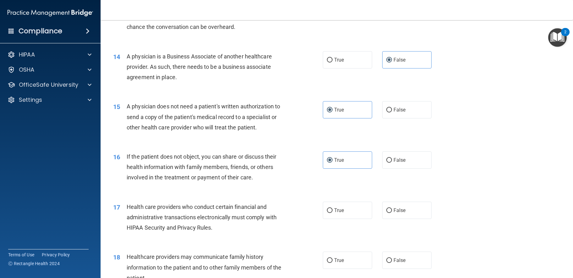
scroll to position [692, 0]
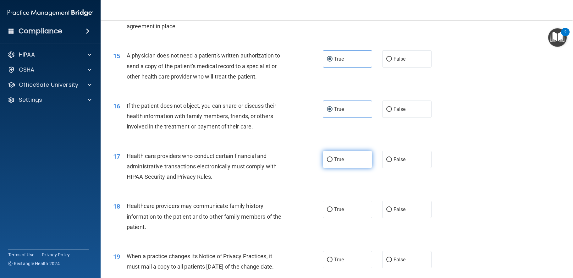
click at [289, 163] on span "True" at bounding box center [339, 160] width 10 height 6
click at [289, 162] on input "True" at bounding box center [330, 160] width 6 height 5
radio input "true"
click at [289, 213] on span "False" at bounding box center [400, 210] width 12 height 6
click at [289, 212] on input "False" at bounding box center [389, 210] width 6 height 5
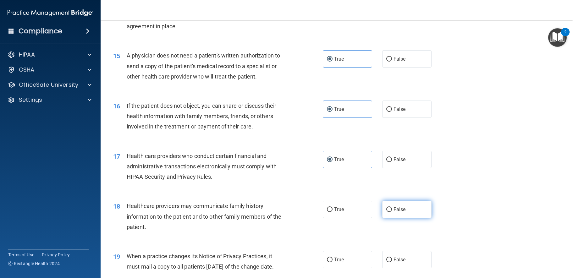
radio input "true"
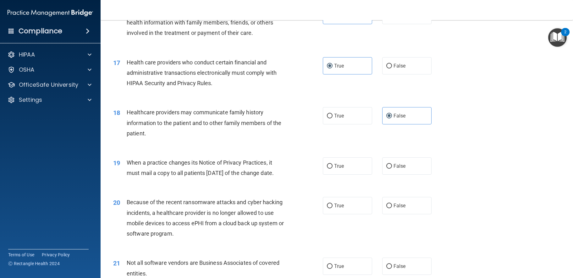
scroll to position [786, 0]
click at [289, 169] on span "False" at bounding box center [400, 166] width 12 height 6
click at [289, 168] on input "False" at bounding box center [389, 165] width 6 height 5
radio input "true"
click at [289, 208] on span "False" at bounding box center [400, 205] width 12 height 6
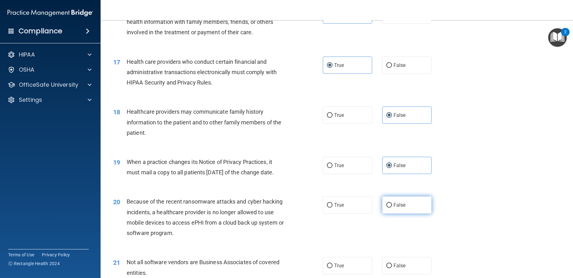
click at [289, 208] on input "False" at bounding box center [389, 205] width 6 height 5
radio input "true"
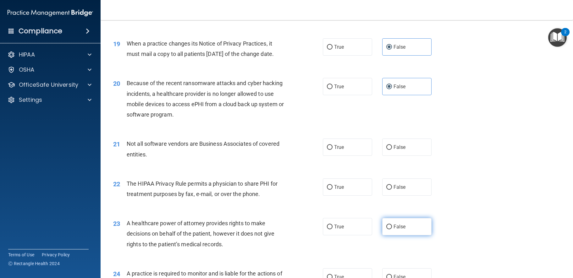
scroll to position [943, 0]
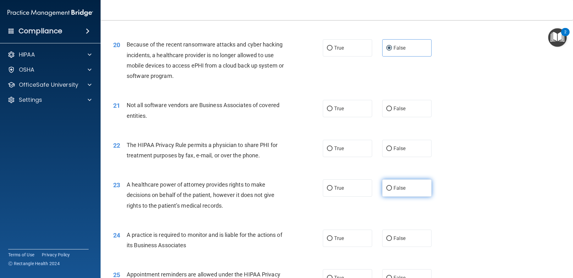
click at [289, 191] on span "False" at bounding box center [400, 188] width 12 height 6
click at [289, 191] on input "False" at bounding box center [389, 188] width 6 height 5
radio input "true"
drag, startPoint x: 357, startPoint y: 180, endPoint x: 351, endPoint y: 158, distance: 23.6
click at [289, 157] on label "True" at bounding box center [348, 148] width 50 height 17
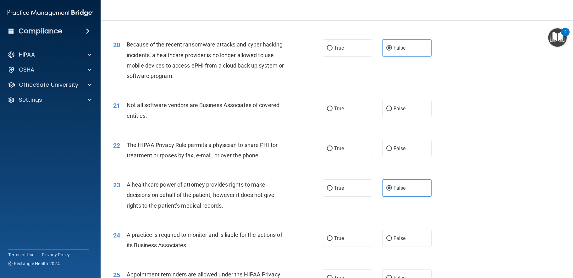
click at [289, 151] on input "True" at bounding box center [330, 149] width 6 height 5
radio input "true"
click at [289, 117] on label "True" at bounding box center [348, 108] width 50 height 17
click at [289, 111] on input "True" at bounding box center [330, 109] width 6 height 5
radio input "true"
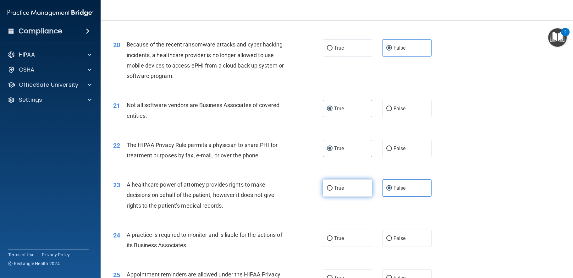
scroll to position [1069, 0]
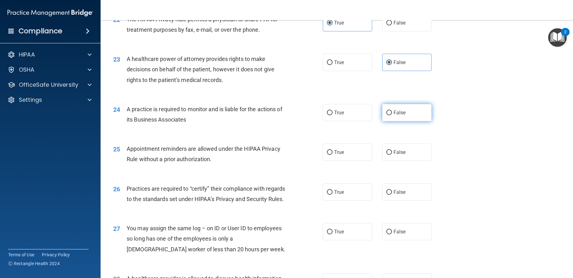
click at [289, 121] on label "False" at bounding box center [407, 112] width 50 height 17
click at [289, 115] on input "False" at bounding box center [389, 113] width 6 height 5
radio input "true"
click at [289, 161] on label "True" at bounding box center [348, 152] width 50 height 17
click at [289, 155] on input "True" at bounding box center [330, 152] width 6 height 5
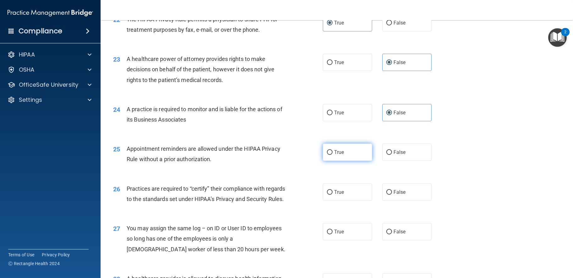
radio input "true"
click at [289, 195] on span "False" at bounding box center [400, 192] width 12 height 6
click at [289, 195] on input "False" at bounding box center [389, 192] width 6 height 5
radio input "true"
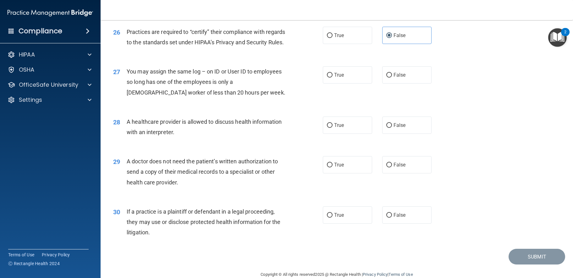
scroll to position [1226, 0]
click at [289, 83] on label "False" at bounding box center [407, 74] width 50 height 17
click at [289, 77] on input "False" at bounding box center [389, 75] width 6 height 5
radio input "true"
click at [289, 128] on span "True" at bounding box center [339, 125] width 10 height 6
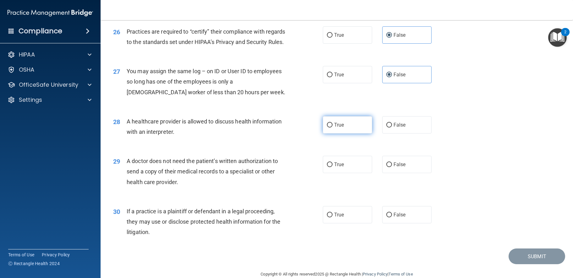
click at [289, 128] on input "True" at bounding box center [330, 125] width 6 height 5
radio input "true"
click at [289, 173] on label "True" at bounding box center [348, 164] width 50 height 17
click at [289, 167] on input "True" at bounding box center [330, 165] width 6 height 5
radio input "true"
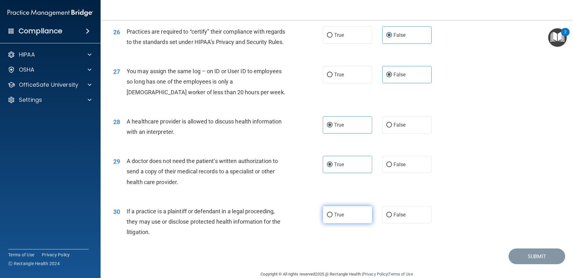
click at [289, 218] on span "True" at bounding box center [339, 215] width 10 height 6
click at [289, 218] on input "True" at bounding box center [330, 215] width 6 height 5
radio input "true"
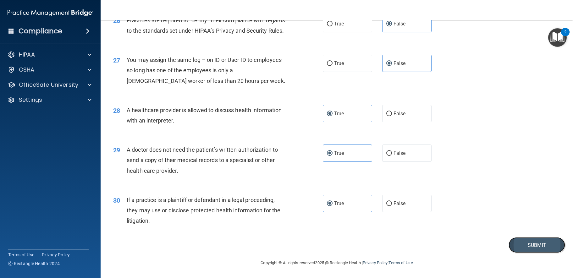
click at [289, 245] on button "Submit" at bounding box center [537, 245] width 57 height 16
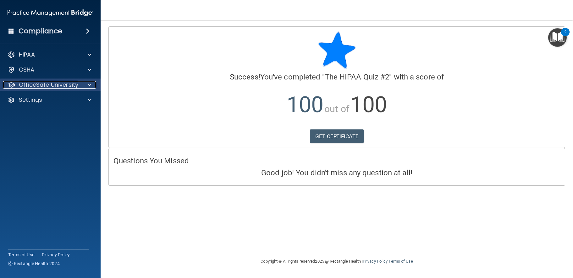
click at [41, 86] on p "OfficeSafe University" at bounding box center [48, 85] width 59 height 8
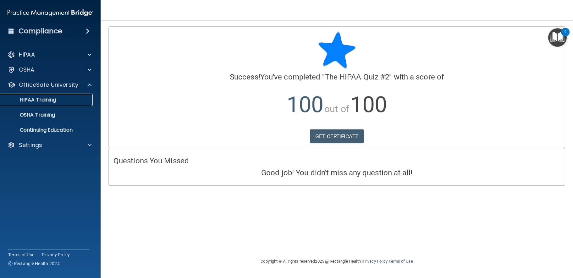
click at [57, 102] on div "HIPAA Training" at bounding box center [47, 100] width 86 height 6
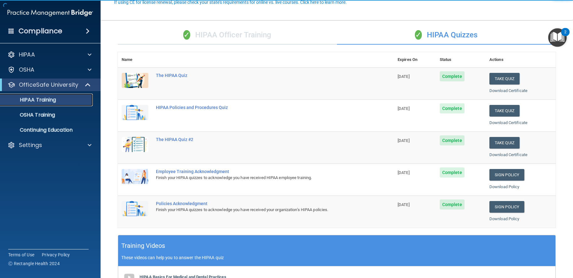
scroll to position [63, 0]
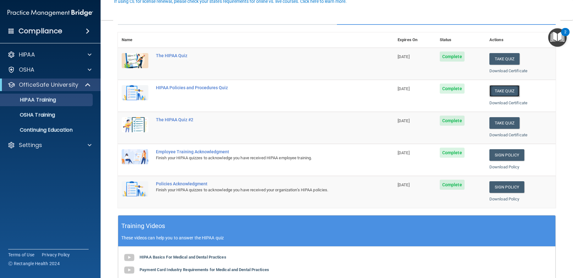
click at [289, 92] on button "Take Quiz" at bounding box center [505, 91] width 30 height 12
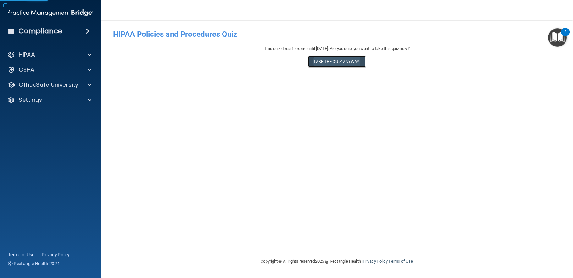
click at [289, 65] on button "Take the quiz anyway!" at bounding box center [336, 62] width 57 height 12
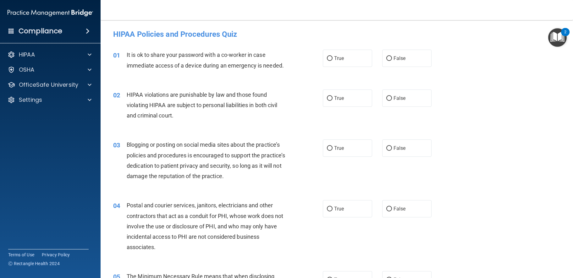
drag, startPoint x: 338, startPoint y: 60, endPoint x: 338, endPoint y: 82, distance: 22.3
click at [289, 61] on label "True" at bounding box center [348, 58] width 50 height 17
click at [289, 61] on input "True" at bounding box center [330, 58] width 6 height 5
radio input "true"
click at [289, 107] on label "True" at bounding box center [348, 98] width 50 height 17
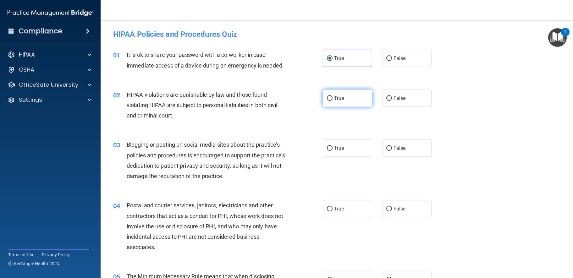
click at [289, 101] on input "True" at bounding box center [330, 98] width 6 height 5
radio input "true"
click at [289, 157] on label "True" at bounding box center [348, 148] width 50 height 17
click at [289, 151] on input "True" at bounding box center [330, 148] width 6 height 5
radio input "true"
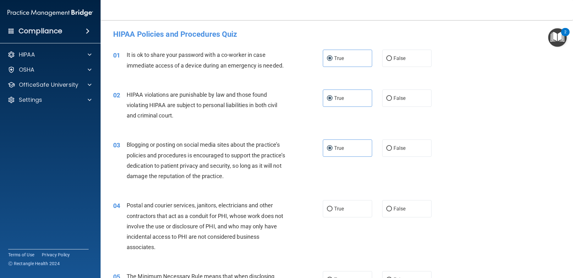
scroll to position [126, 0]
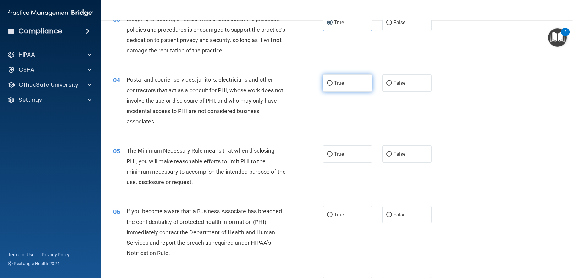
click at [289, 92] on label "True" at bounding box center [348, 83] width 50 height 17
click at [289, 86] on input "True" at bounding box center [330, 83] width 6 height 5
radio input "true"
click at [289, 163] on label "True" at bounding box center [348, 154] width 50 height 17
click at [289, 157] on input "True" at bounding box center [330, 154] width 6 height 5
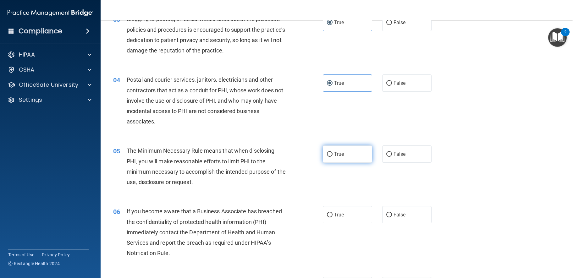
radio input "true"
click at [289, 218] on span "True" at bounding box center [339, 215] width 10 height 6
click at [289, 218] on input "True" at bounding box center [330, 215] width 6 height 5
radio input "true"
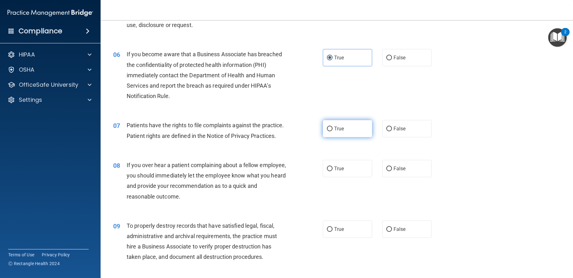
click at [289, 132] on span "True" at bounding box center [339, 129] width 10 height 6
click at [289, 131] on input "True" at bounding box center [330, 129] width 6 height 5
radio input "true"
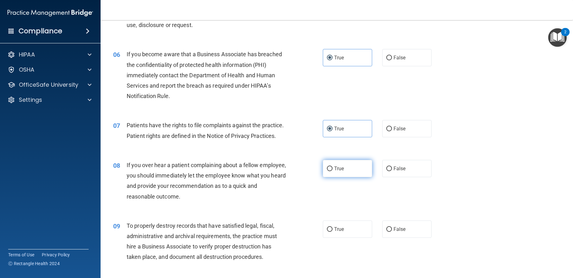
click at [289, 172] on span "True" at bounding box center [339, 169] width 10 height 6
click at [289, 171] on input "True" at bounding box center [330, 169] width 6 height 5
radio input "true"
click at [289, 238] on label "True" at bounding box center [348, 229] width 50 height 17
click at [289, 232] on input "True" at bounding box center [330, 229] width 6 height 5
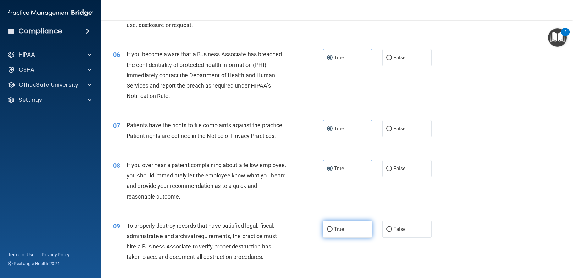
radio input "true"
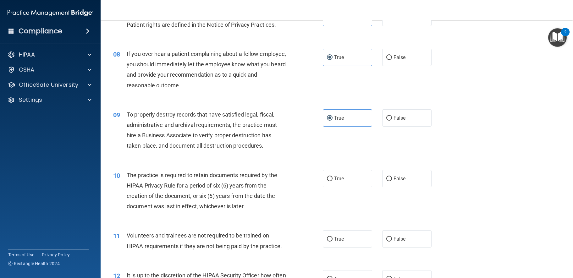
scroll to position [440, 0]
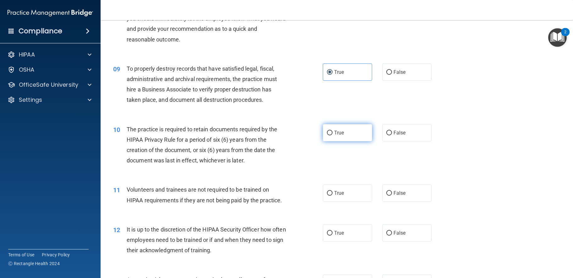
click at [289, 136] on span "True" at bounding box center [339, 133] width 10 height 6
click at [289, 136] on input "True" at bounding box center [330, 133] width 6 height 5
radio input "true"
click at [289, 202] on label "True" at bounding box center [348, 193] width 50 height 17
click at [289, 196] on input "True" at bounding box center [330, 193] width 6 height 5
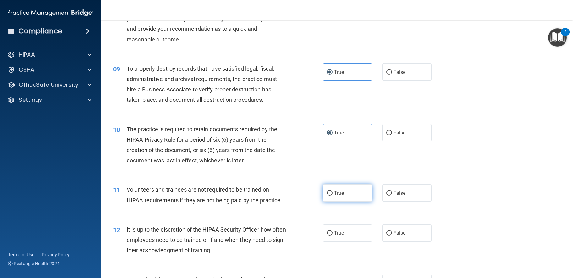
radio input "true"
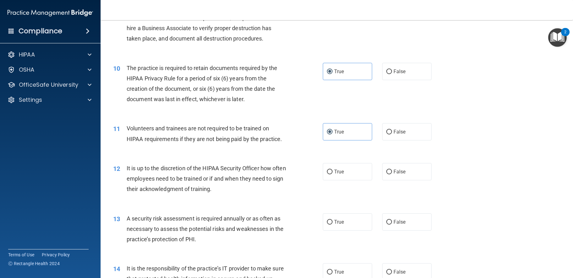
scroll to position [566, 0]
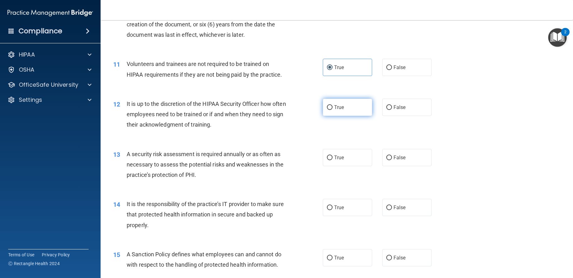
click at [289, 116] on label "True" at bounding box center [348, 107] width 50 height 17
click at [289, 110] on input "True" at bounding box center [330, 107] width 6 height 5
radio input "true"
click at [289, 161] on span "True" at bounding box center [339, 158] width 10 height 6
click at [289, 160] on input "True" at bounding box center [330, 158] width 6 height 5
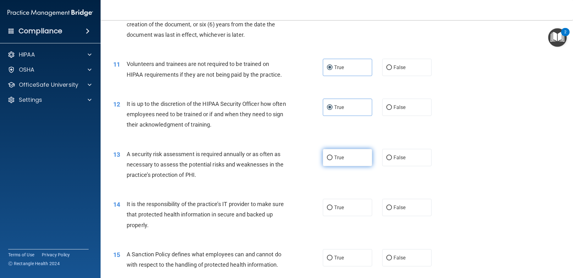
radio input "true"
click at [289, 211] on span "True" at bounding box center [339, 208] width 10 height 6
click at [289, 210] on input "True" at bounding box center [330, 208] width 6 height 5
radio input "true"
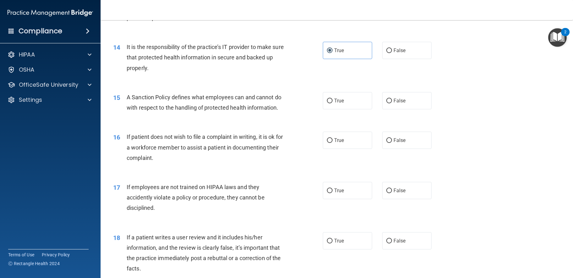
drag, startPoint x: 335, startPoint y: 161, endPoint x: 340, endPoint y: 147, distance: 14.8
click at [289, 149] on label "True" at bounding box center [348, 140] width 50 height 17
click at [289, 143] on input "True" at bounding box center [330, 140] width 6 height 5
radio input "true"
click at [289, 109] on label "True" at bounding box center [348, 100] width 50 height 17
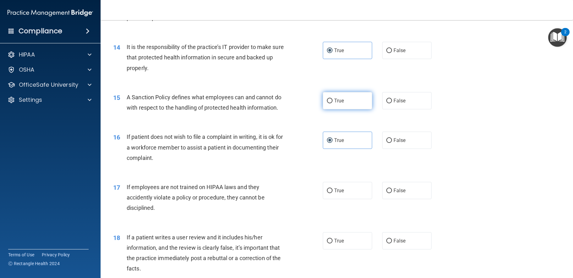
click at [289, 103] on input "True" at bounding box center [330, 101] width 6 height 5
radio input "true"
click at [289, 194] on span "True" at bounding box center [339, 191] width 10 height 6
click at [289, 193] on input "True" at bounding box center [330, 191] width 6 height 5
radio input "true"
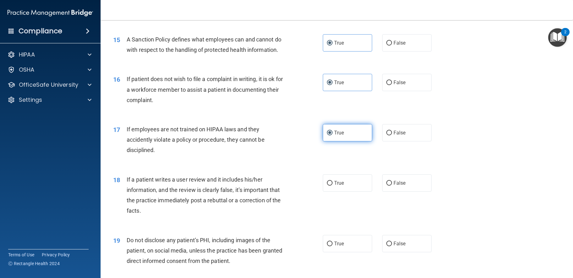
scroll to position [849, 0]
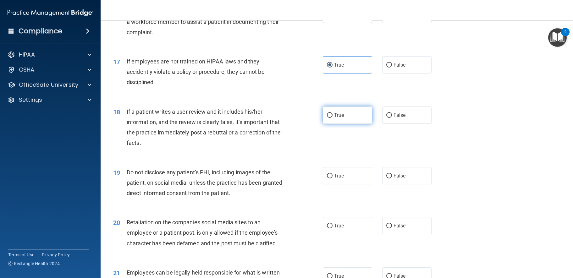
click at [289, 118] on span "True" at bounding box center [339, 115] width 10 height 6
click at [289, 118] on input "True" at bounding box center [330, 115] width 6 height 5
radio input "true"
click at [289, 185] on label "True" at bounding box center [348, 175] width 50 height 17
click at [289, 179] on input "True" at bounding box center [330, 176] width 6 height 5
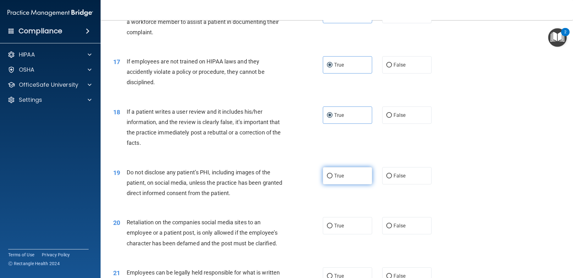
radio input "true"
click at [289, 229] on span "True" at bounding box center [339, 226] width 10 height 6
click at [289, 229] on input "True" at bounding box center [330, 226] width 6 height 5
radio input "true"
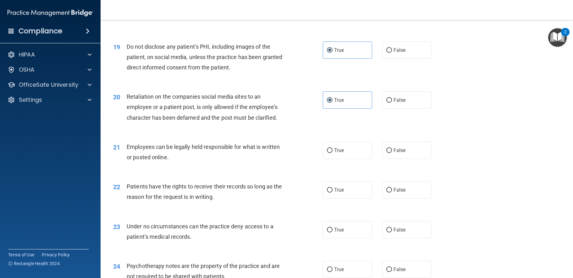
scroll to position [1069, 0]
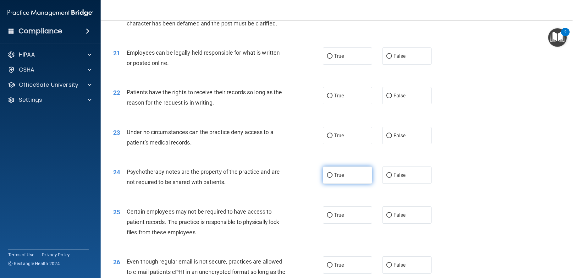
click at [289, 178] on span "True" at bounding box center [339, 175] width 10 height 6
click at [289, 178] on input "True" at bounding box center [330, 175] width 6 height 5
radio input "true"
click at [289, 139] on span "True" at bounding box center [339, 136] width 10 height 6
click at [289, 138] on input "True" at bounding box center [330, 136] width 6 height 5
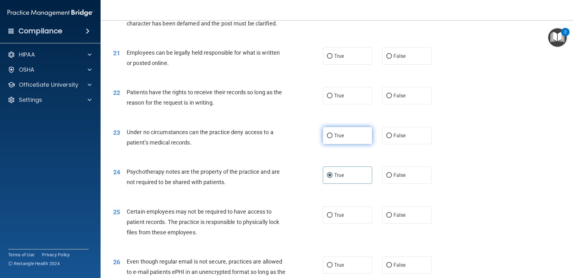
radio input "true"
click at [289, 104] on label "True" at bounding box center [348, 95] width 50 height 17
click at [289, 98] on input "True" at bounding box center [330, 96] width 6 height 5
radio input "true"
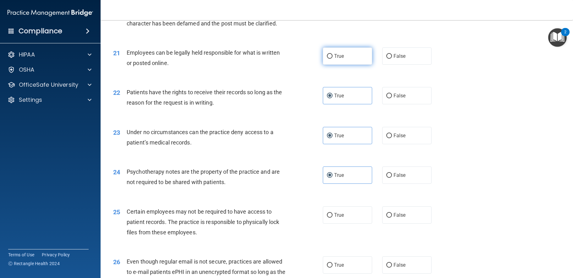
click at [289, 65] on label "True" at bounding box center [348, 55] width 50 height 17
click at [289, 59] on input "True" at bounding box center [330, 56] width 6 height 5
radio input "true"
click at [289, 218] on span "True" at bounding box center [339, 215] width 10 height 6
click at [289, 218] on input "True" at bounding box center [330, 215] width 6 height 5
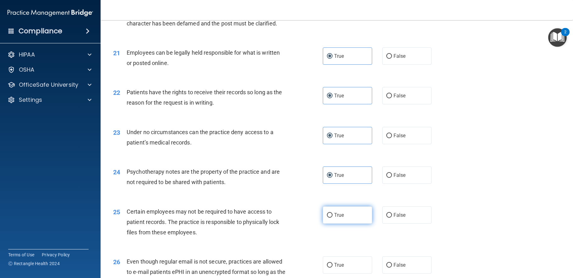
radio input "true"
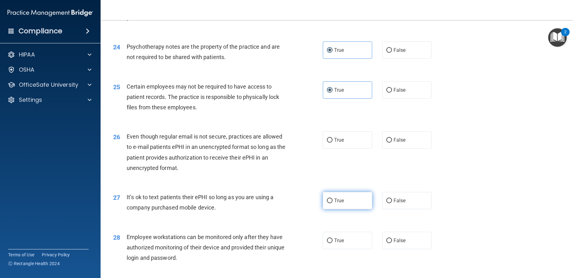
scroll to position [1195, 0]
click at [289, 148] on label "True" at bounding box center [348, 139] width 50 height 17
click at [289, 142] on input "True" at bounding box center [330, 139] width 6 height 5
radio input "true"
click at [289, 203] on span "True" at bounding box center [339, 200] width 10 height 6
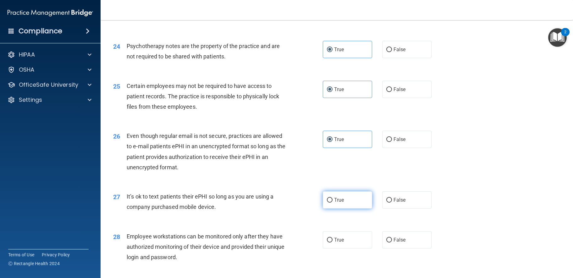
click at [289, 203] on input "True" at bounding box center [330, 200] width 6 height 5
radio input "true"
click at [289, 243] on span "True" at bounding box center [339, 240] width 10 height 6
click at [289, 243] on input "True" at bounding box center [330, 240] width 6 height 5
radio input "true"
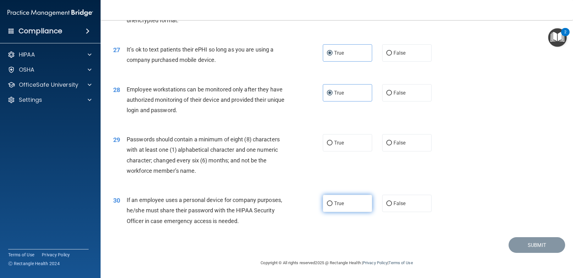
scroll to position [1363, 0]
click at [289, 203] on span "True" at bounding box center [339, 204] width 10 height 6
click at [289, 203] on input "True" at bounding box center [330, 204] width 6 height 5
radio input "true"
click at [289, 143] on span "True" at bounding box center [339, 143] width 10 height 6
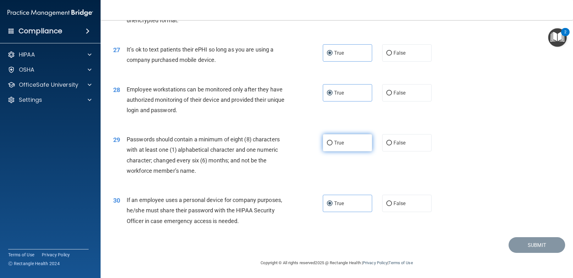
click at [289, 143] on input "True" at bounding box center [330, 143] width 6 height 5
radio input "true"
click at [289, 246] on button "Submit" at bounding box center [537, 245] width 57 height 16
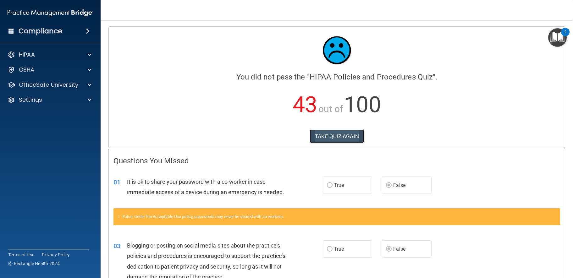
click at [289, 136] on button "TAKE QUIZ AGAIN" at bounding box center [337, 137] width 54 height 14
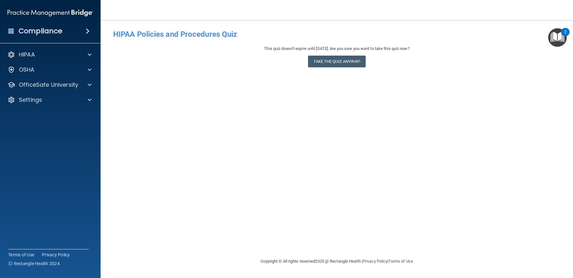
click at [289, 69] on div "This quiz doesn’t expire until [DATE]. Are you sure you want to take this quiz …" at bounding box center [336, 57] width 447 height 25
click at [289, 61] on button "Take the quiz anyway!" at bounding box center [336, 62] width 57 height 12
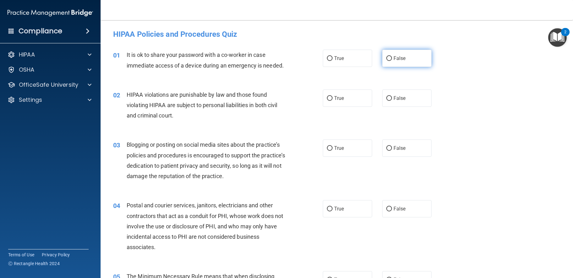
click at [289, 58] on span "False" at bounding box center [400, 58] width 12 height 6
click at [289, 58] on input "False" at bounding box center [389, 58] width 6 height 5
radio input "true"
click at [289, 105] on label "True" at bounding box center [348, 98] width 50 height 17
click at [289, 101] on input "True" at bounding box center [330, 98] width 6 height 5
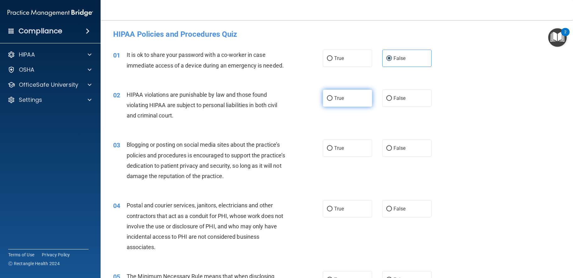
radio input "true"
click at [289, 151] on span "False" at bounding box center [400, 148] width 12 height 6
click at [289, 151] on input "False" at bounding box center [389, 148] width 6 height 5
radio input "true"
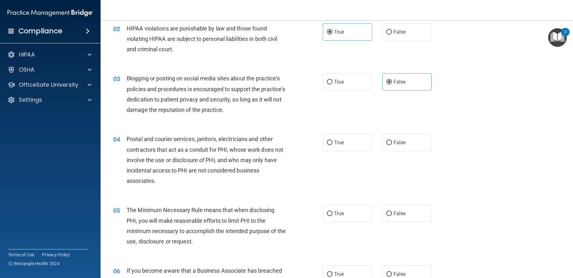
scroll to position [126, 0]
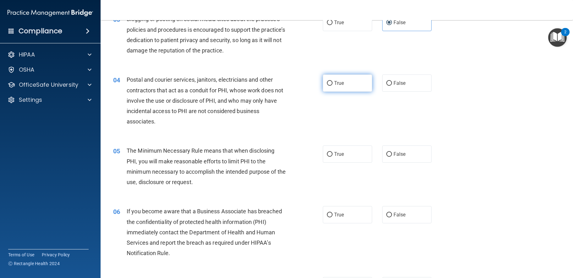
click at [289, 86] on span "True" at bounding box center [339, 83] width 10 height 6
click at [289, 86] on input "True" at bounding box center [330, 83] width 6 height 5
radio input "true"
drag, startPoint x: 342, startPoint y: 163, endPoint x: 353, endPoint y: 168, distance: 11.7
click at [289, 163] on label "True" at bounding box center [348, 154] width 50 height 17
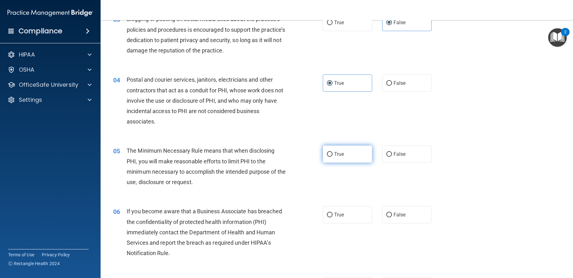
click at [289, 157] on input "True" at bounding box center [330, 154] width 6 height 5
radio input "true"
click at [289, 219] on label "False" at bounding box center [407, 214] width 50 height 17
click at [289, 218] on input "False" at bounding box center [389, 215] width 6 height 5
radio input "true"
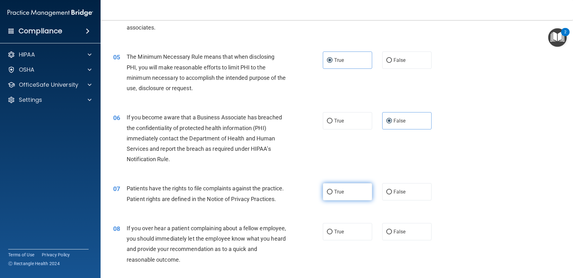
scroll to position [220, 0]
click at [289, 200] on label "True" at bounding box center [348, 191] width 50 height 17
click at [289, 194] on input "True" at bounding box center [330, 192] width 6 height 5
radio input "true"
click at [289, 235] on span "False" at bounding box center [400, 232] width 12 height 6
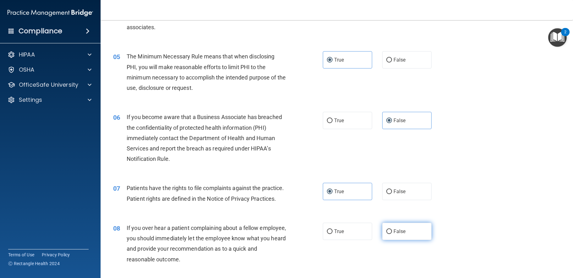
click at [289, 234] on input "False" at bounding box center [389, 232] width 6 height 5
radio input "true"
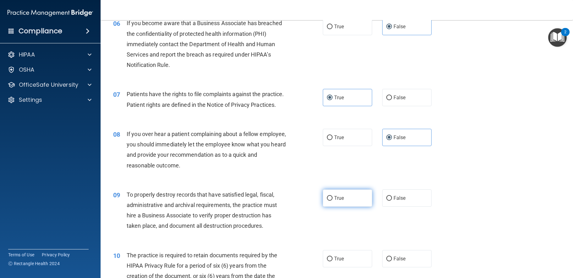
scroll to position [314, 0]
click at [289, 207] on label "False" at bounding box center [407, 197] width 50 height 17
click at [289, 201] on input "False" at bounding box center [389, 198] width 6 height 5
radio input "true"
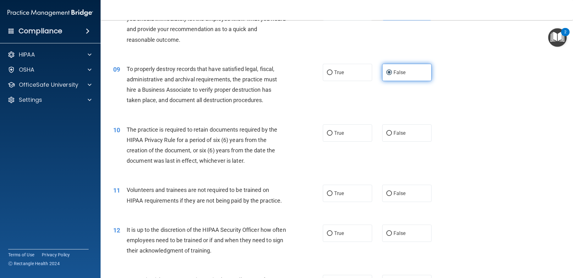
scroll to position [440, 0]
click at [289, 141] on label "True" at bounding box center [348, 132] width 50 height 17
click at [289, 136] on input "True" at bounding box center [330, 133] width 6 height 5
radio input "true"
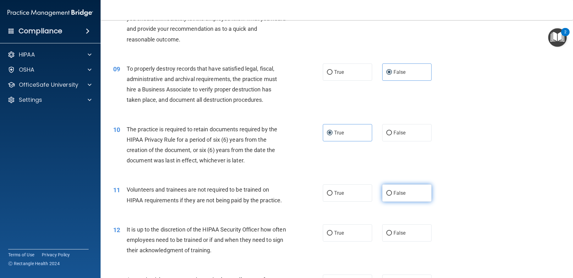
click at [289, 202] on label "False" at bounding box center [407, 193] width 50 height 17
click at [289, 196] on input "False" at bounding box center [389, 193] width 6 height 5
radio input "true"
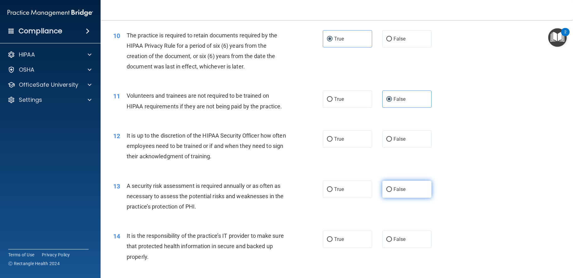
scroll to position [534, 0]
click at [289, 141] on input "False" at bounding box center [389, 139] width 6 height 5
radio input "true"
click at [289, 242] on span "False" at bounding box center [400, 239] width 12 height 6
click at [289, 242] on input "False" at bounding box center [389, 239] width 6 height 5
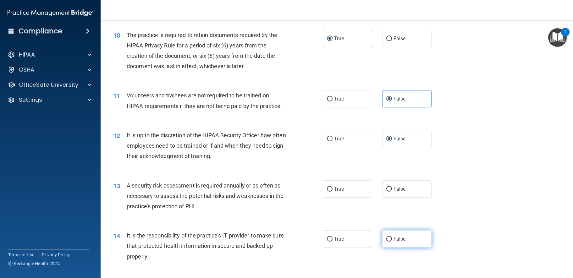
radio input "true"
click at [289, 198] on label "True" at bounding box center [348, 188] width 50 height 17
click at [289, 192] on input "True" at bounding box center [330, 189] width 6 height 5
radio input "true"
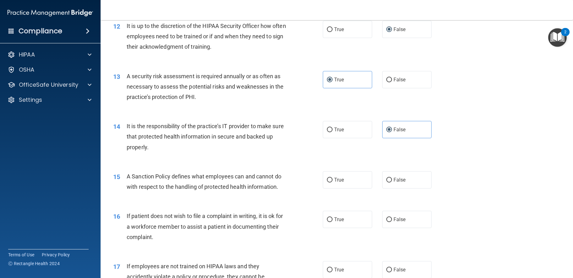
scroll to position [660, 0]
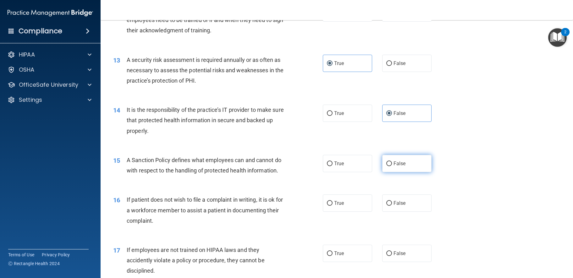
click at [289, 172] on label "False" at bounding box center [407, 163] width 50 height 17
click at [289, 166] on input "False" at bounding box center [389, 164] width 6 height 5
radio input "true"
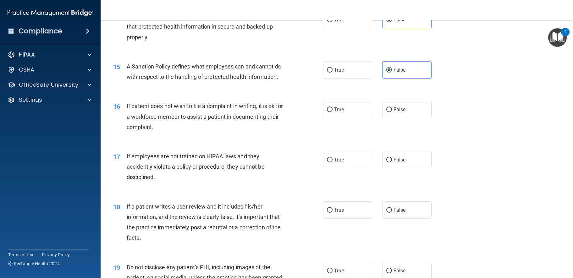
scroll to position [755, 0]
click at [289, 118] on label "True" at bounding box center [348, 108] width 50 height 17
click at [289, 112] on input "True" at bounding box center [330, 109] width 6 height 5
radio input "true"
click at [289, 162] on span "False" at bounding box center [400, 159] width 12 height 6
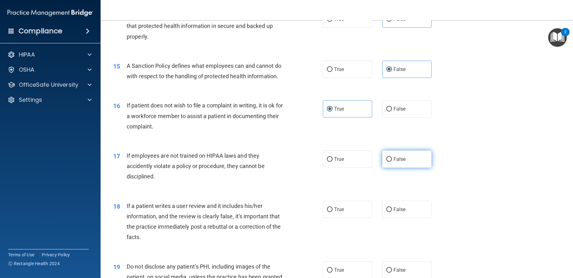
click at [289, 162] on input "False" at bounding box center [389, 159] width 6 height 5
radio input "true"
click at [289, 213] on span "False" at bounding box center [400, 210] width 12 height 6
click at [289, 212] on input "False" at bounding box center [389, 210] width 6 height 5
radio input "true"
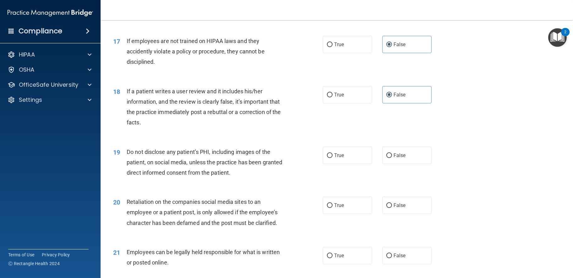
scroll to position [880, 0]
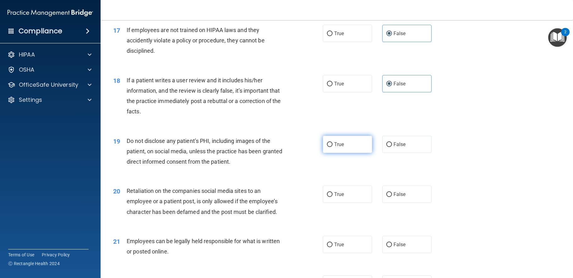
click at [289, 153] on label "True" at bounding box center [348, 144] width 50 height 17
click at [289, 147] on input "True" at bounding box center [330, 144] width 6 height 5
radio input "true"
click at [289, 203] on label "False" at bounding box center [407, 194] width 50 height 17
click at [289, 197] on input "False" at bounding box center [389, 194] width 6 height 5
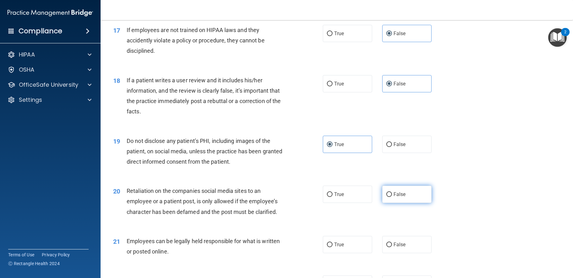
radio input "true"
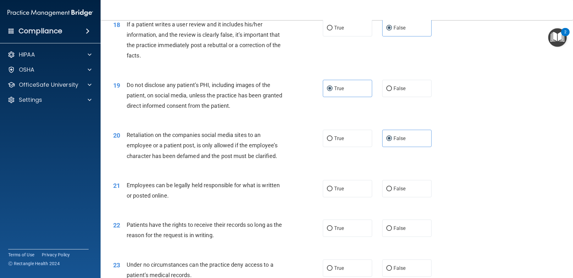
scroll to position [1006, 0]
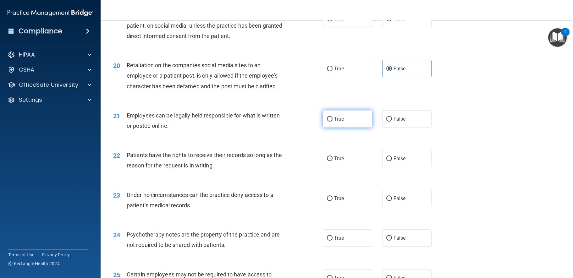
click at [289, 128] on label "True" at bounding box center [348, 118] width 50 height 17
click at [289, 122] on input "True" at bounding box center [330, 119] width 6 height 5
radio input "true"
click at [289, 167] on label "False" at bounding box center [407, 158] width 50 height 17
click at [289, 161] on input "False" at bounding box center [389, 159] width 6 height 5
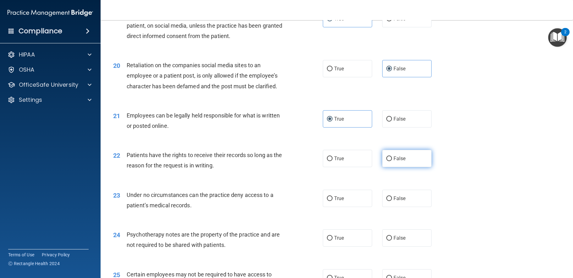
radio input "true"
click at [289, 202] on span "False" at bounding box center [400, 199] width 12 height 6
click at [289, 201] on input "False" at bounding box center [389, 198] width 6 height 5
radio input "true"
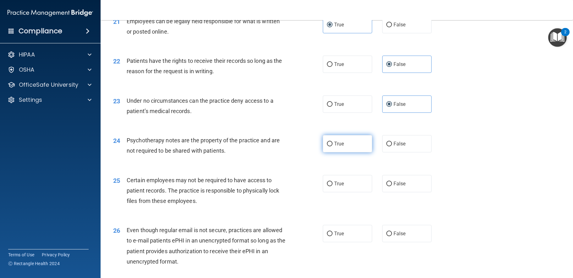
click at [289, 147] on span "True" at bounding box center [339, 144] width 10 height 6
click at [289, 147] on input "True" at bounding box center [330, 144] width 6 height 5
radio input "true"
click at [289, 192] on label "True" at bounding box center [348, 183] width 50 height 17
click at [289, 186] on input "True" at bounding box center [330, 184] width 6 height 5
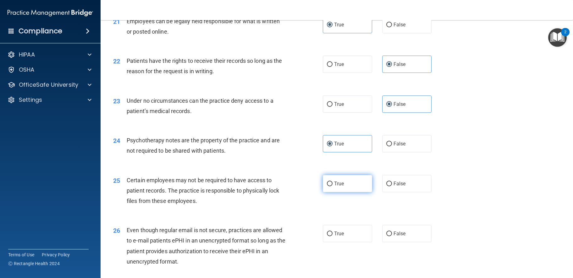
radio input "true"
click at [289, 242] on label "True" at bounding box center [348, 233] width 50 height 17
click at [289, 236] on input "True" at bounding box center [330, 234] width 6 height 5
radio input "true"
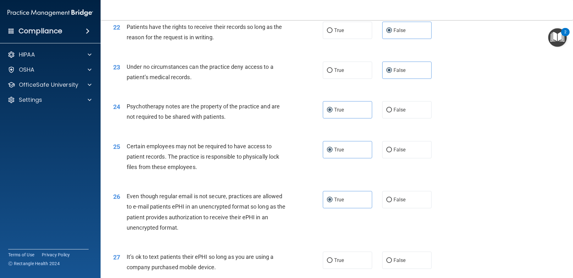
scroll to position [1226, 0]
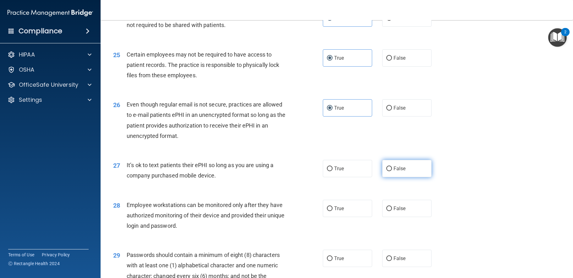
click at [289, 172] on span "False" at bounding box center [400, 169] width 12 height 6
click at [289, 171] on input "False" at bounding box center [389, 169] width 6 height 5
radio input "true"
click at [289, 212] on span "False" at bounding box center [400, 209] width 12 height 6
click at [289, 211] on input "False" at bounding box center [389, 209] width 6 height 5
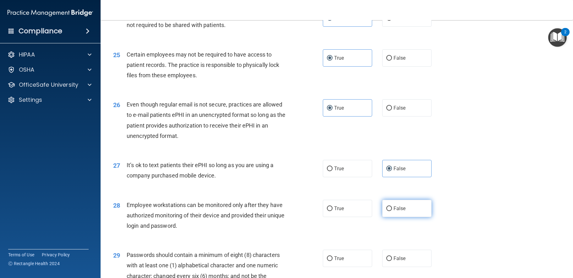
radio input "true"
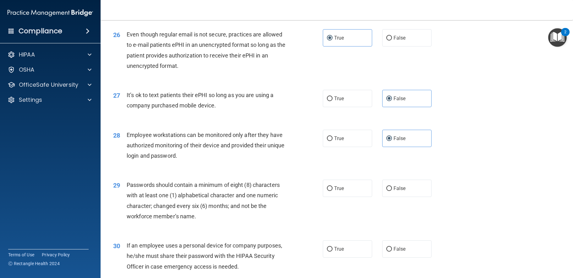
scroll to position [1320, 0]
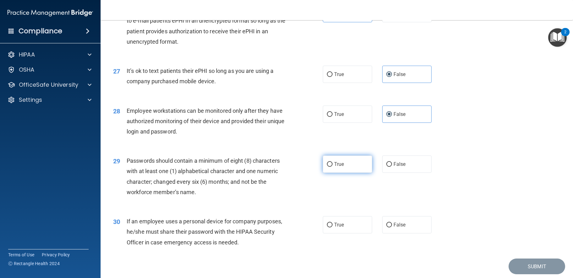
click at [289, 173] on label "True" at bounding box center [348, 164] width 50 height 17
click at [289, 167] on input "True" at bounding box center [330, 164] width 6 height 5
radio input "true"
click at [289, 228] on span "False" at bounding box center [400, 225] width 12 height 6
click at [289, 228] on input "False" at bounding box center [389, 225] width 6 height 5
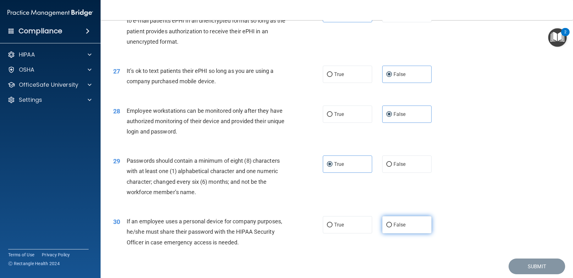
radio input "true"
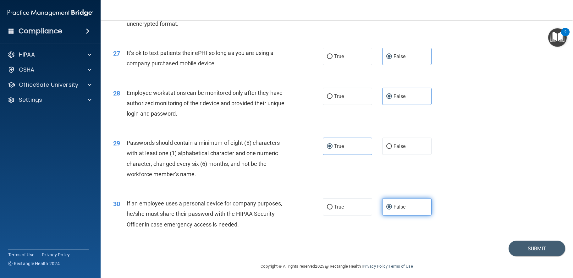
scroll to position [1363, 0]
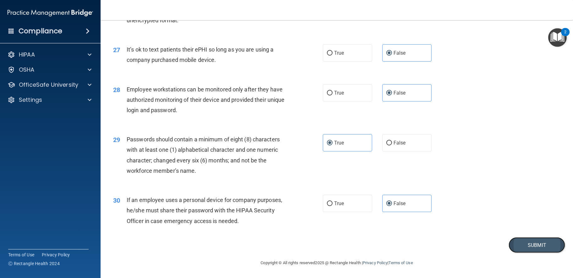
click at [289, 245] on button "Submit" at bounding box center [537, 245] width 57 height 16
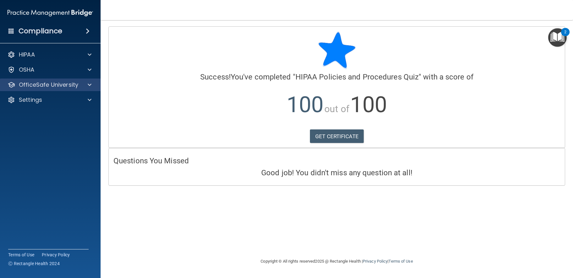
click at [48, 90] on div "OfficeSafe University" at bounding box center [50, 85] width 101 height 13
click at [92, 85] on div at bounding box center [89, 85] width 16 height 8
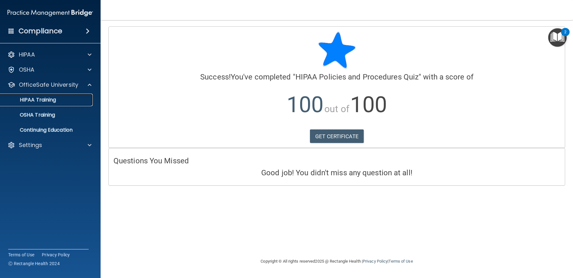
click at [44, 99] on p "HIPAA Training" at bounding box center [30, 100] width 52 height 6
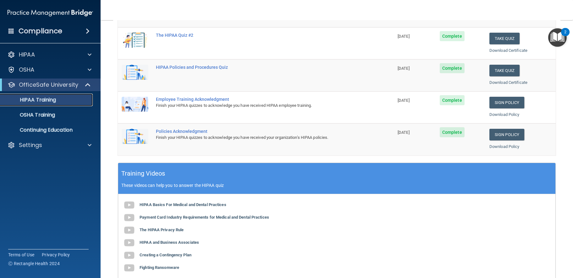
scroll to position [94, 0]
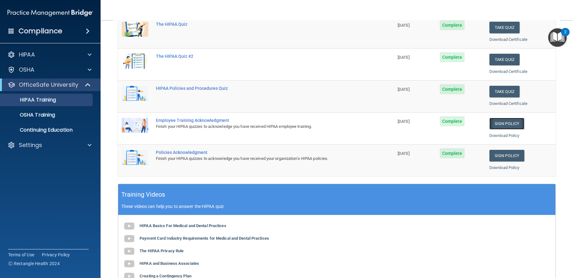
click at [289, 121] on link "Sign Policy" at bounding box center [507, 124] width 35 height 12
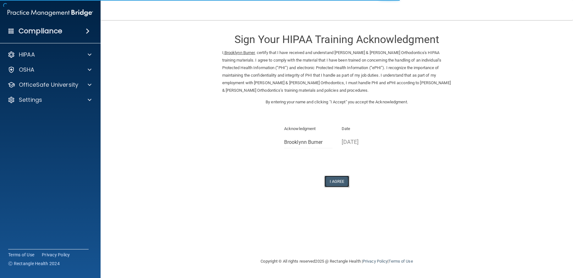
click at [335, 182] on button "I Agree" at bounding box center [336, 182] width 25 height 12
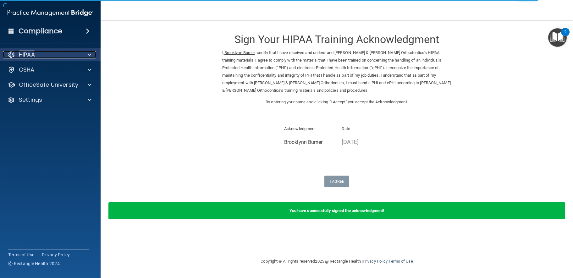
click at [37, 56] on div "HIPAA" at bounding box center [42, 55] width 78 height 8
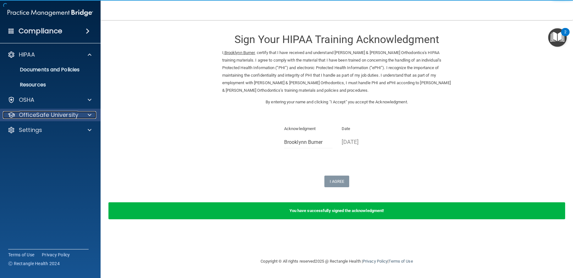
click at [43, 118] on p "OfficeSafe University" at bounding box center [48, 115] width 59 height 8
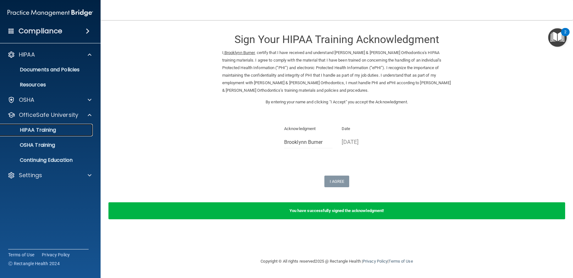
click at [51, 136] on link "HIPAA Training" at bounding box center [43, 130] width 99 height 13
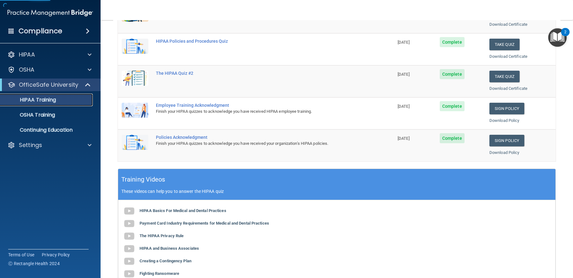
scroll to position [126, 0]
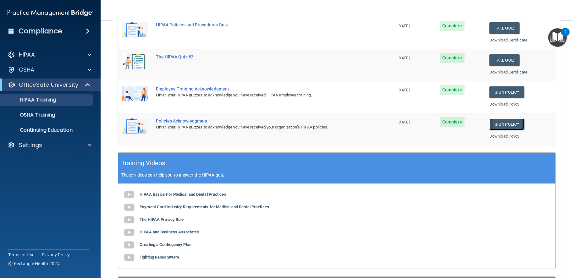
click at [498, 126] on link "Sign Policy" at bounding box center [507, 125] width 35 height 12
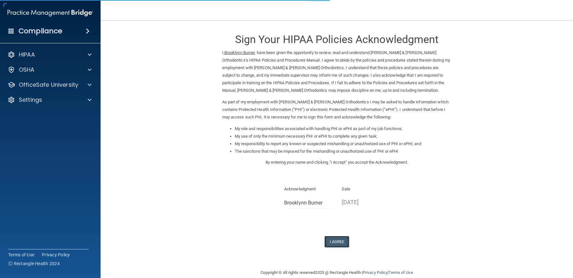
click at [326, 243] on button "I Agree" at bounding box center [336, 242] width 25 height 12
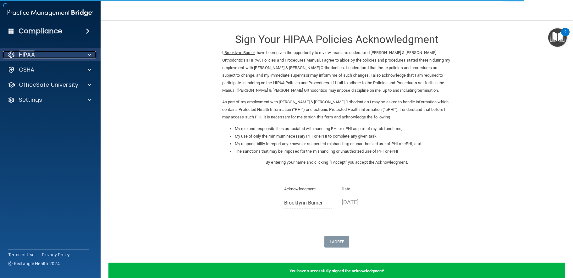
click at [29, 53] on p "HIPAA" at bounding box center [27, 55] width 16 height 8
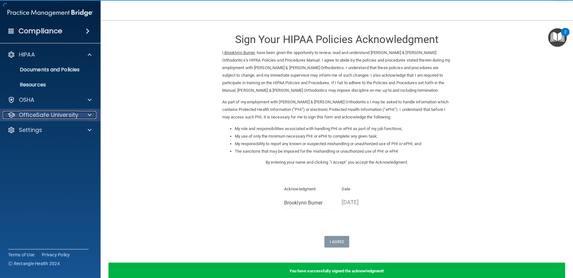
click at [43, 114] on p "OfficeSafe University" at bounding box center [48, 115] width 59 height 8
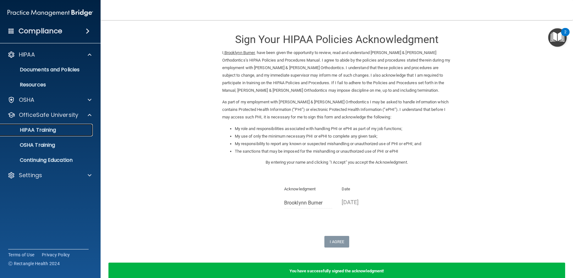
click at [53, 130] on p "HIPAA Training" at bounding box center [30, 130] width 52 height 6
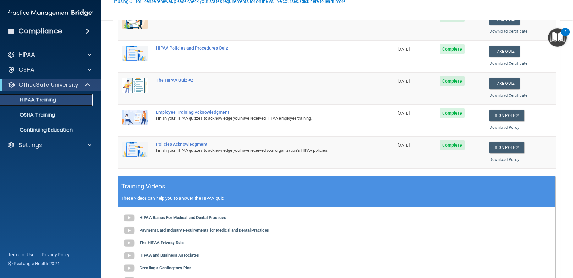
scroll to position [157, 0]
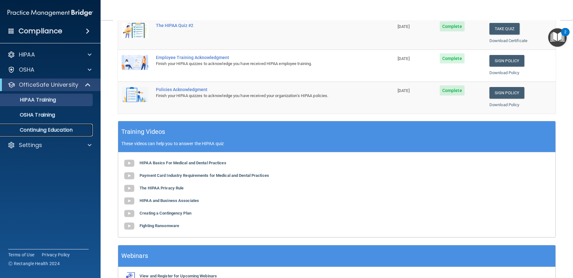
click at [47, 131] on p "Continuing Education" at bounding box center [47, 130] width 86 height 6
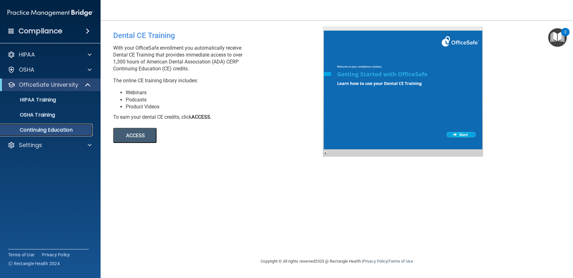
click at [55, 131] on p "Continuing Education" at bounding box center [47, 130] width 86 height 6
click at [131, 135] on button "ACCESS" at bounding box center [134, 135] width 43 height 15
click at [40, 113] on p "OSHA Training" at bounding box center [29, 115] width 51 height 6
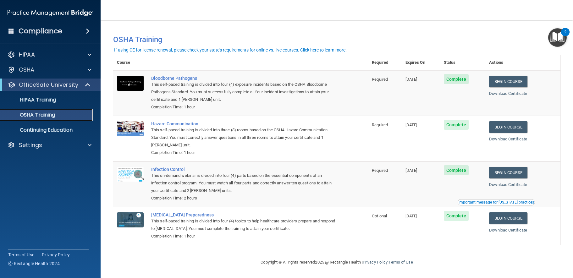
scroll to position [1, 0]
click at [506, 79] on link "Begin Course" at bounding box center [508, 82] width 38 height 12
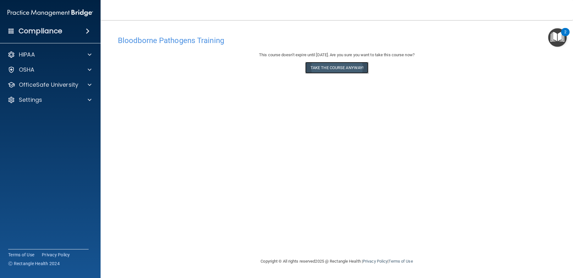
click at [336, 68] on button "Take the course anyway!" at bounding box center [336, 68] width 63 height 12
